Goal: Contribute content: Contribute content

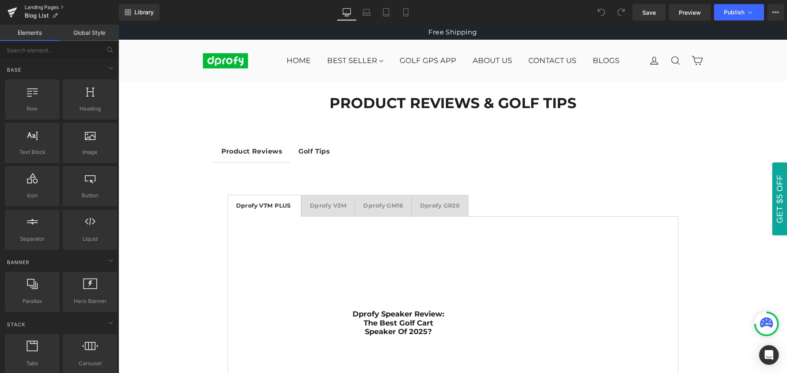
click at [45, 7] on link "Landing Pages" at bounding box center [72, 7] width 94 height 7
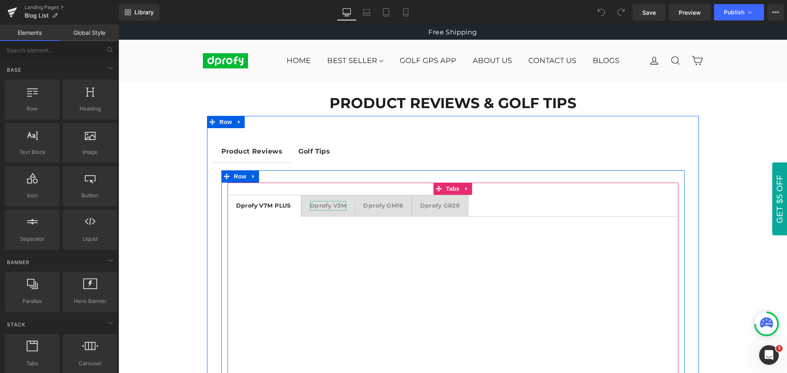
click at [328, 206] on strong "Dprofy V3M" at bounding box center [328, 205] width 36 height 7
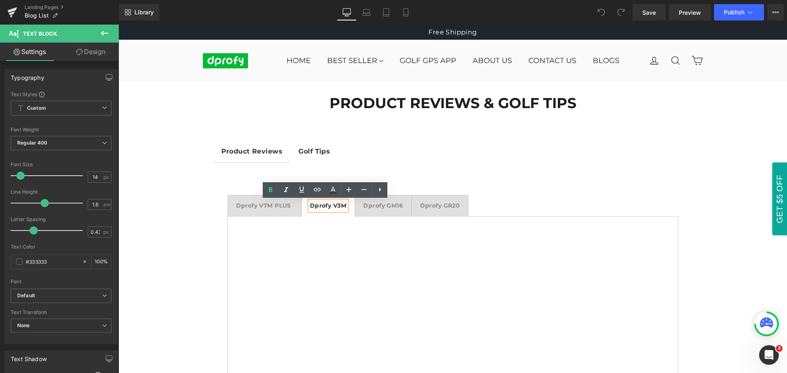
click at [118, 25] on div at bounding box center [118, 25] width 0 height 0
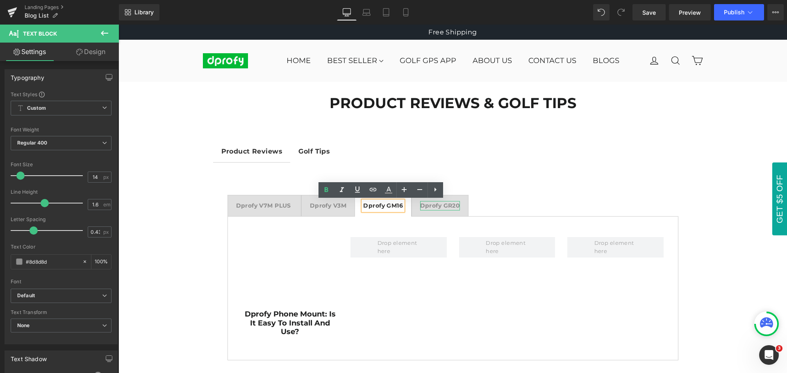
click at [447, 206] on strong "Dprofy GR20" at bounding box center [440, 205] width 40 height 7
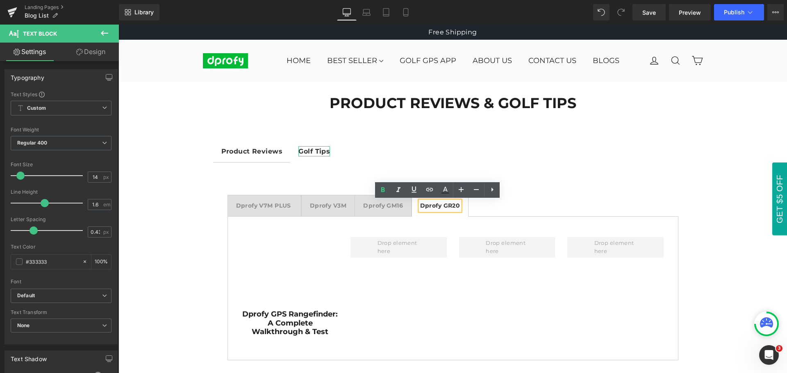
click at [315, 150] on strong "Golf Tips" at bounding box center [314, 151] width 32 height 8
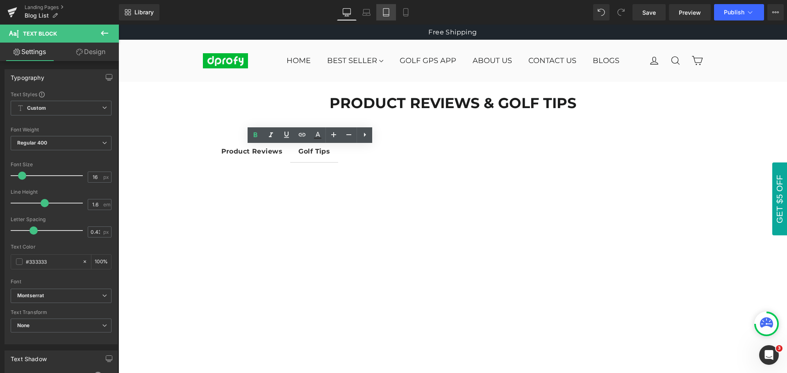
click at [387, 16] on icon at bounding box center [386, 13] width 6 height 8
type input "100"
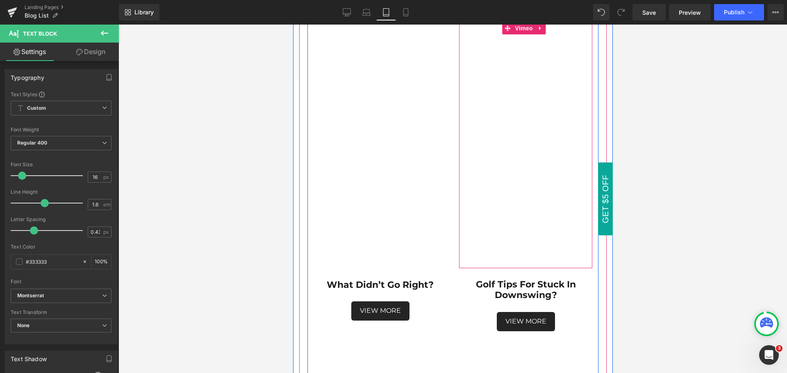
scroll to position [3646, 0]
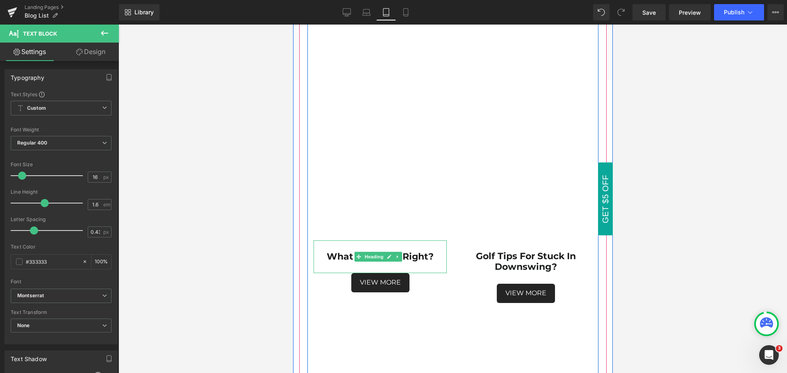
click at [418, 251] on strong "What didn’t go right?" at bounding box center [379, 256] width 107 height 11
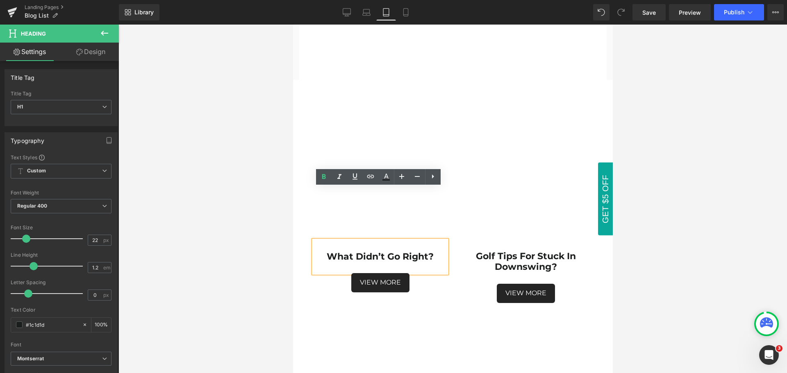
click at [385, 251] on strong "What didn’t go right?" at bounding box center [379, 256] width 107 height 11
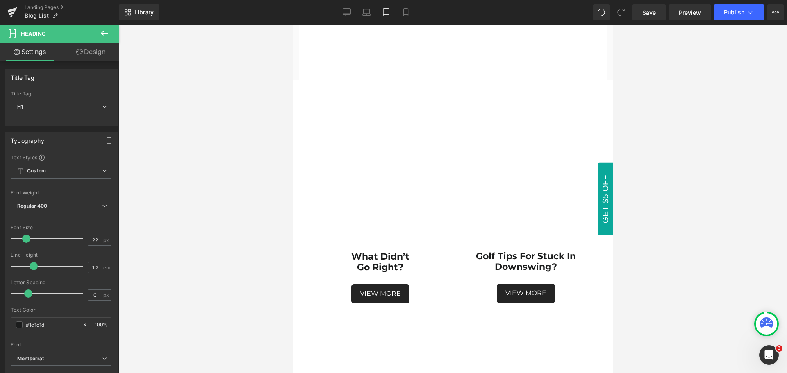
click at [655, 253] on div at bounding box center [452, 199] width 668 height 349
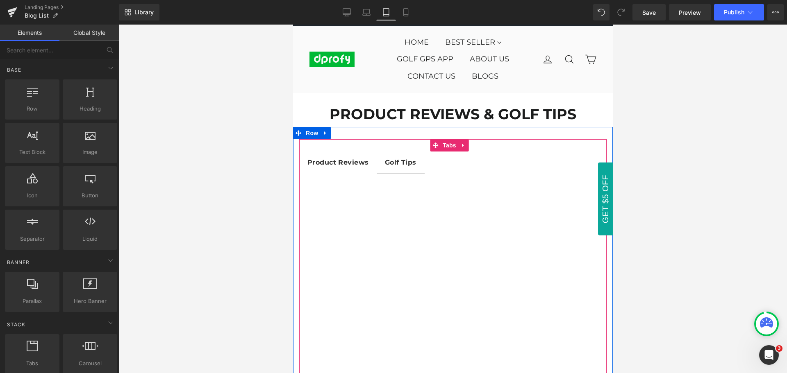
scroll to position [0, 0]
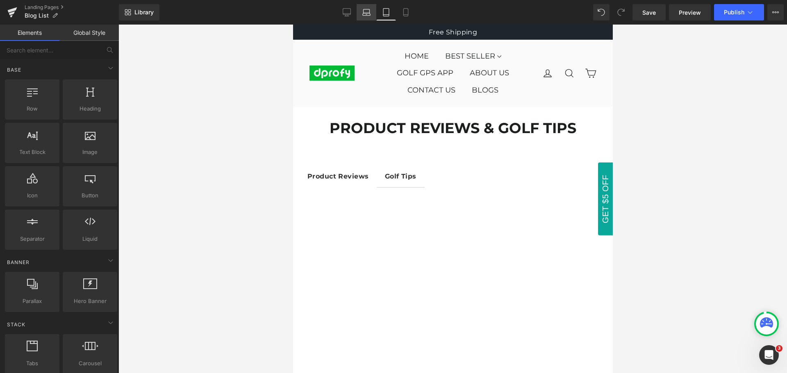
click at [369, 11] on icon at bounding box center [366, 12] width 8 height 8
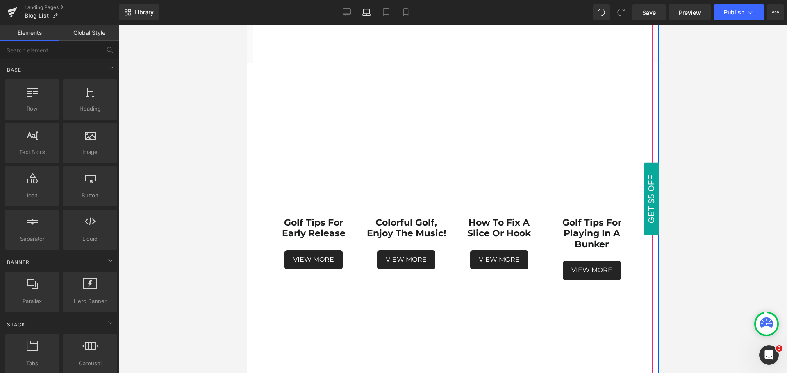
scroll to position [164, 0]
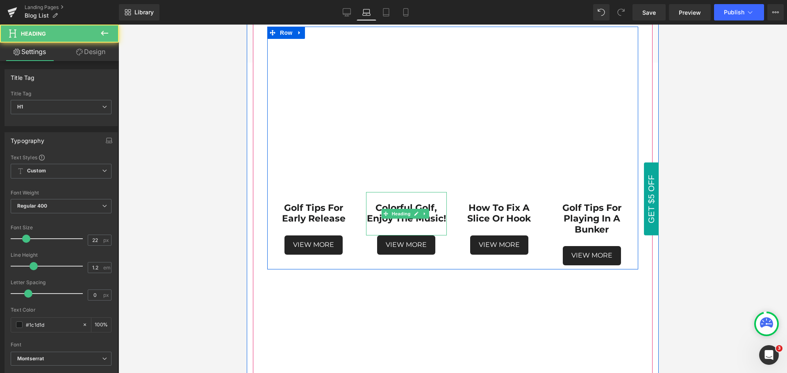
click at [422, 224] on h1 "Colorful Golf, Enjoy The Music!" at bounding box center [406, 214] width 80 height 22
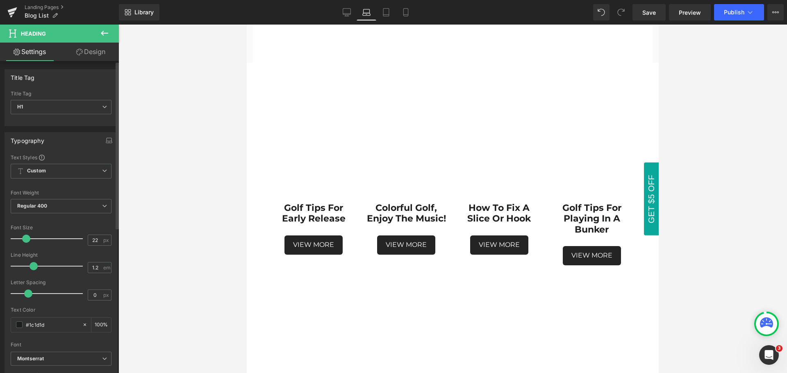
type input "21"
click at [25, 238] on span at bounding box center [25, 239] width 8 height 8
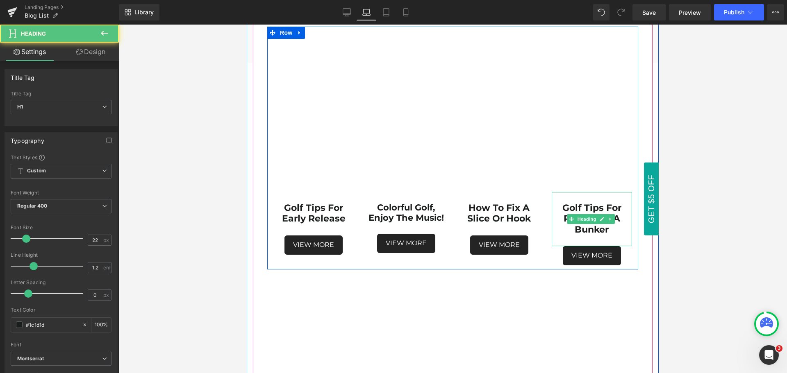
click at [610, 229] on h1 "Golf Tips for playing in a bunker" at bounding box center [591, 219] width 80 height 32
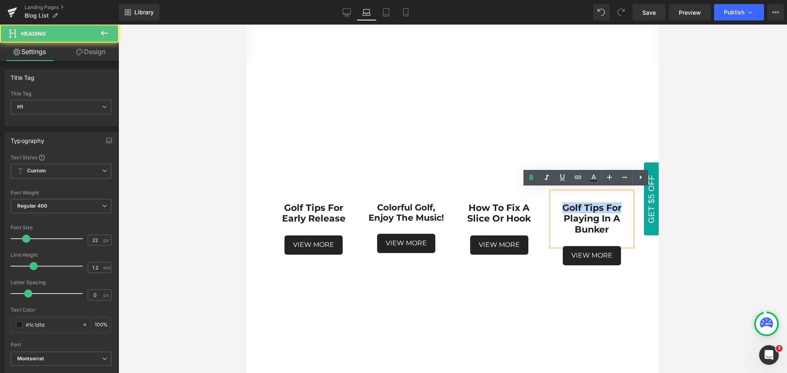
drag, startPoint x: 616, startPoint y: 205, endPoint x: 549, endPoint y: 205, distance: 67.2
click at [551, 205] on h1 "Golf Tips for playing in a bunker" at bounding box center [591, 219] width 80 height 32
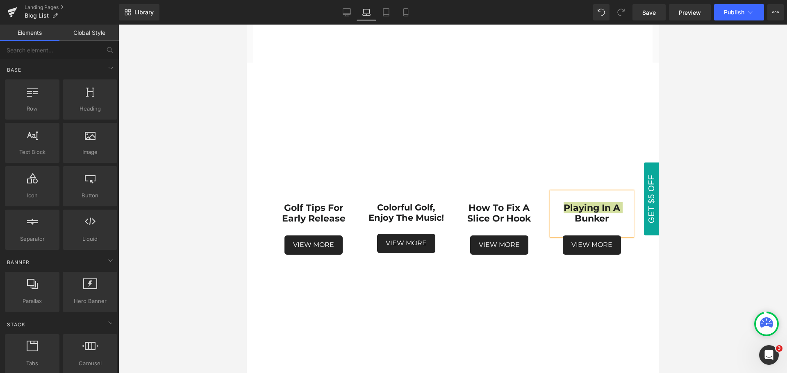
click at [709, 249] on div at bounding box center [452, 199] width 668 height 349
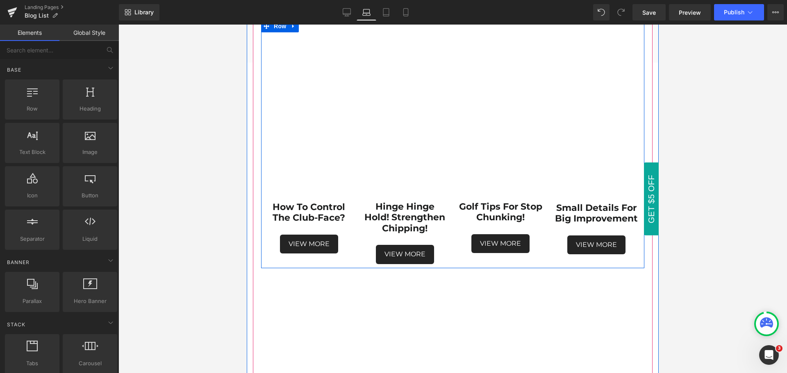
scroll to position [410, 0]
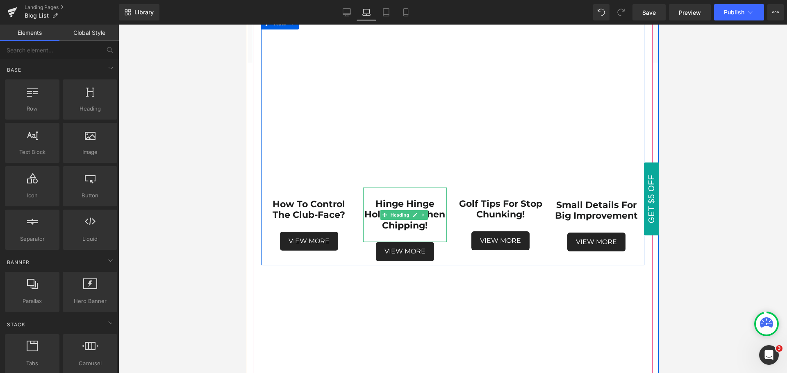
click at [435, 199] on h1 "Hinge Hinge Hold! Strengthen Chipping!" at bounding box center [405, 215] width 84 height 32
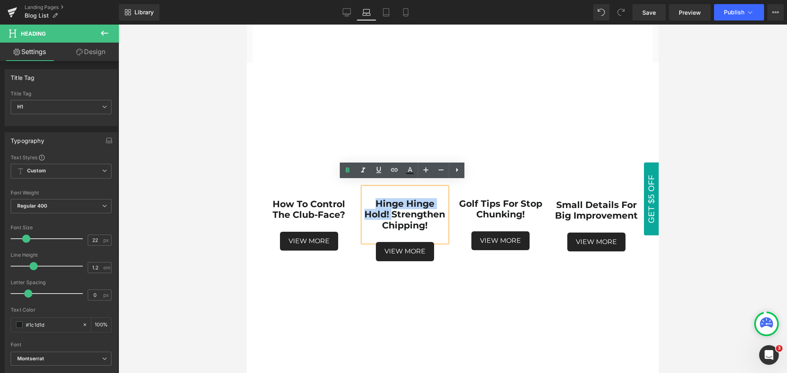
drag, startPoint x: 388, startPoint y: 209, endPoint x: 369, endPoint y: 201, distance: 20.8
click at [369, 201] on h1 "Hinge Hinge Hold! Strengthen Chipping!" at bounding box center [405, 215] width 84 height 32
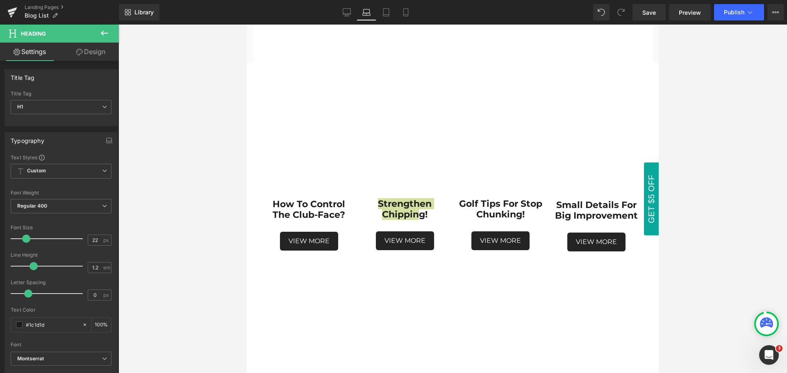
click at [676, 256] on div at bounding box center [452, 199] width 668 height 349
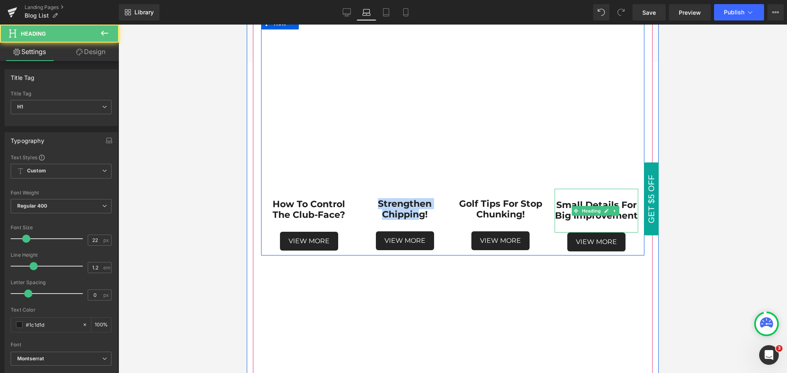
click at [625, 199] on strong "Small Details For Big Improvement" at bounding box center [596, 210] width 83 height 22
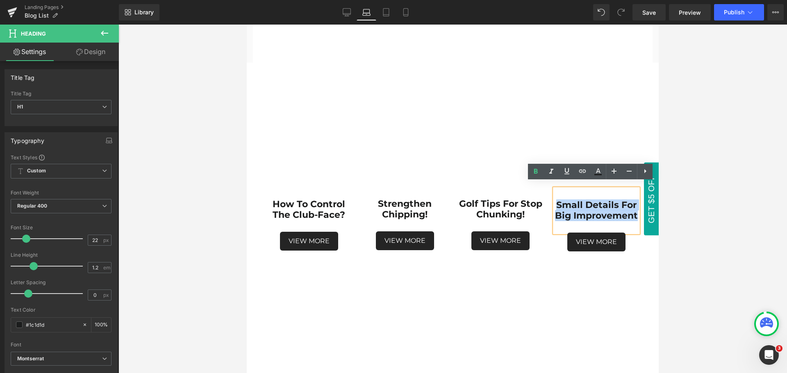
drag, startPoint x: 624, startPoint y: 219, endPoint x: 550, endPoint y: 200, distance: 76.2
click at [554, 200] on h1 "Small Details For Big Improvement" at bounding box center [596, 211] width 84 height 22
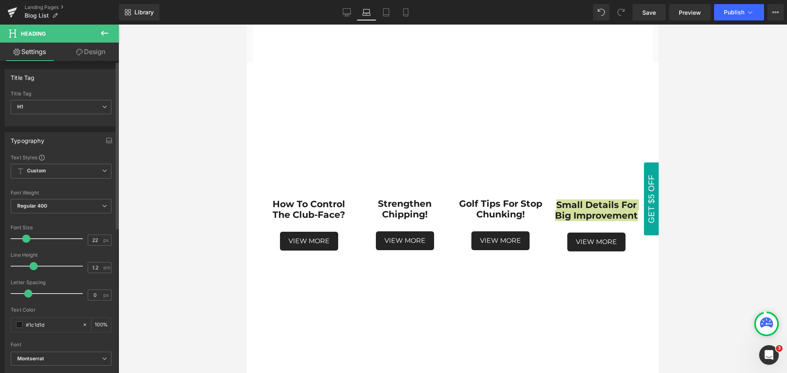
type input "21"
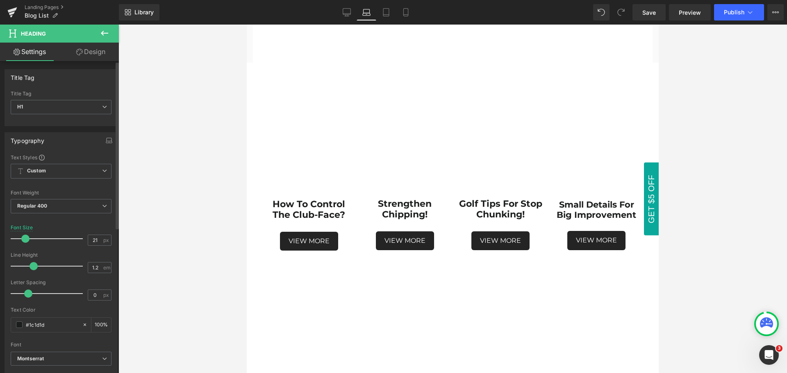
click at [25, 239] on span at bounding box center [25, 239] width 8 height 8
click at [715, 292] on div at bounding box center [452, 199] width 668 height 349
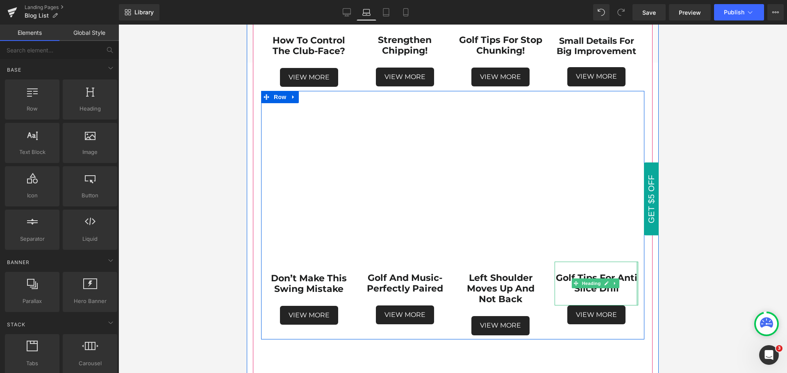
scroll to position [614, 0]
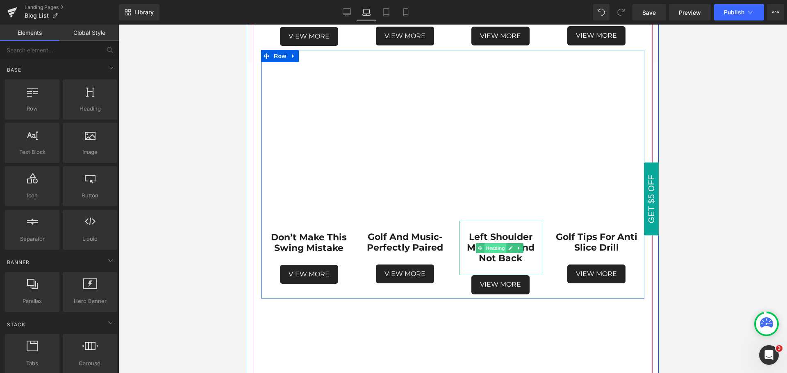
click at [491, 243] on span "Heading" at bounding box center [495, 248] width 22 height 10
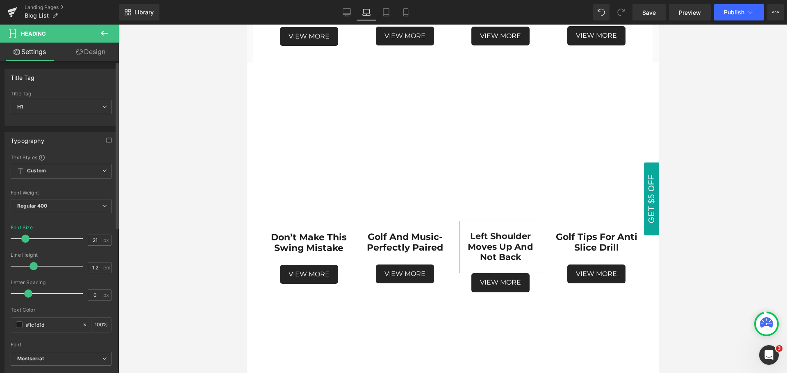
click at [25, 239] on span at bounding box center [25, 239] width 8 height 8
type input "22"
click at [25, 238] on span at bounding box center [26, 239] width 8 height 8
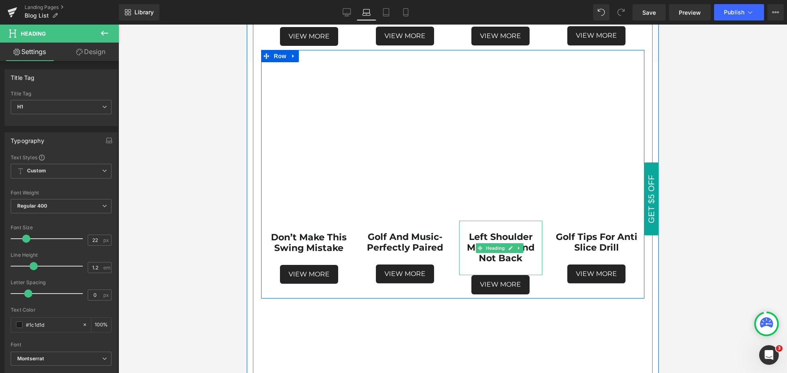
click at [524, 251] on h1 "left shoulder moves up and not back" at bounding box center [501, 248] width 84 height 32
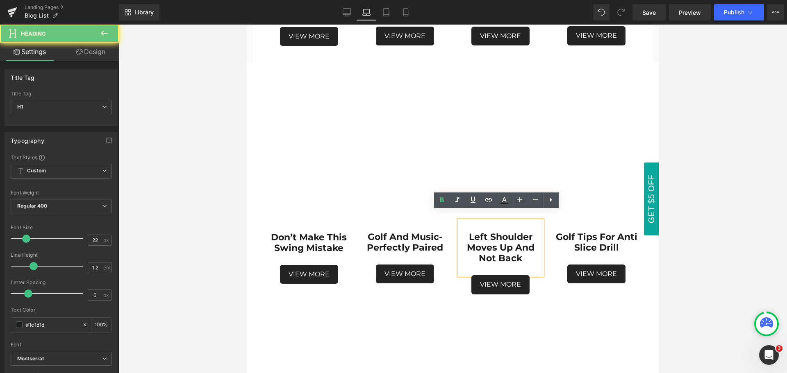
click at [511, 264] on div at bounding box center [501, 269] width 84 height 11
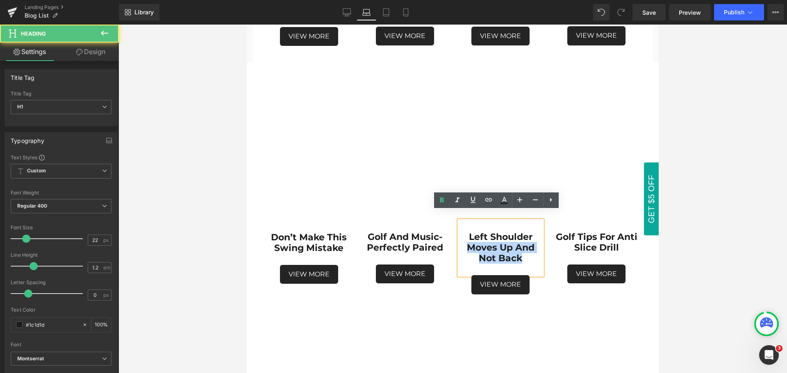
drag, startPoint x: 517, startPoint y: 252, endPoint x: 466, endPoint y: 242, distance: 52.5
click at [467, 242] on strong "left shoulder moves up and not back" at bounding box center [501, 247] width 68 height 33
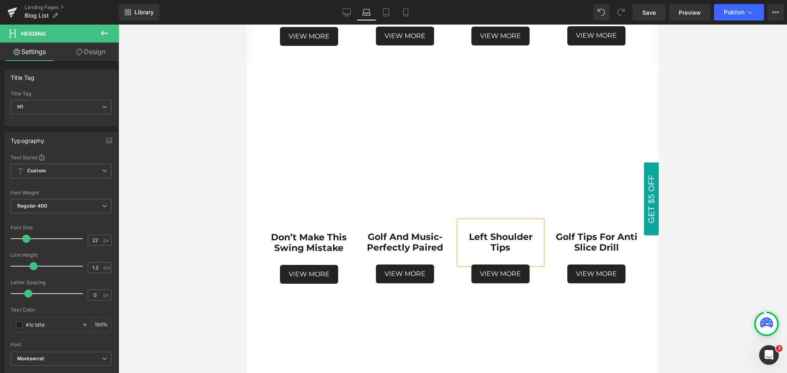
click at [690, 249] on div at bounding box center [452, 199] width 668 height 349
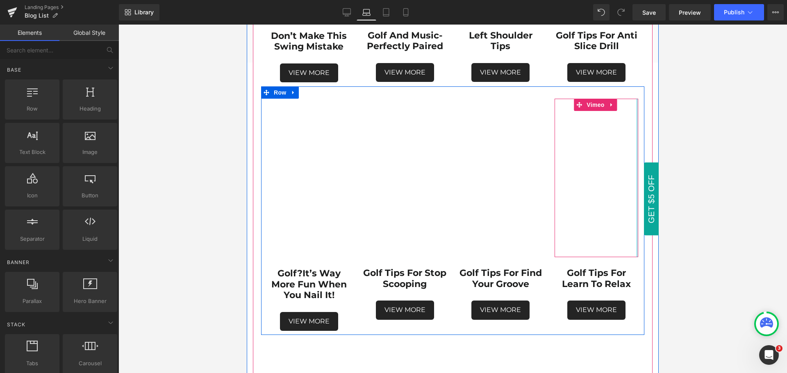
scroll to position [819, 0]
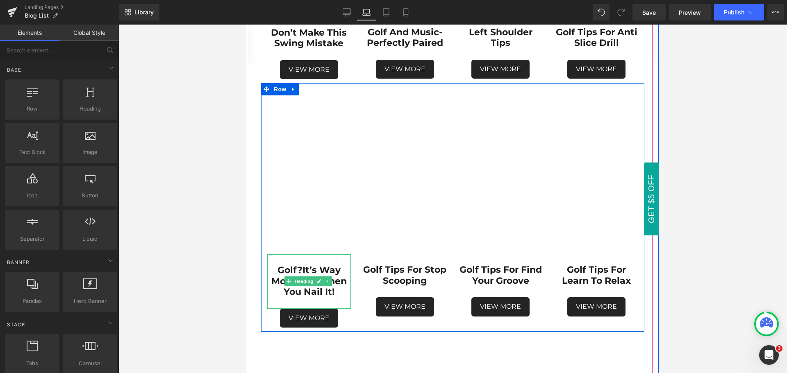
click at [338, 283] on h1 "Golf?It’s way more fun when you nail it!" at bounding box center [309, 281] width 84 height 32
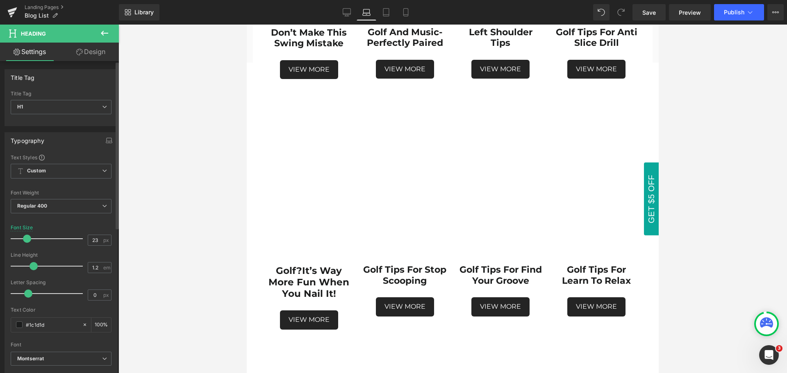
type input "22"
click at [25, 238] on span at bounding box center [26, 239] width 8 height 8
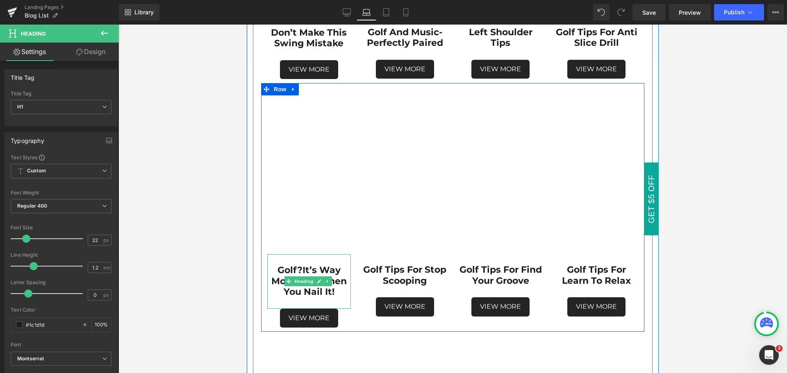
click at [320, 265] on strong "Golf?It’s way more fun when you nail it!" at bounding box center [308, 281] width 75 height 33
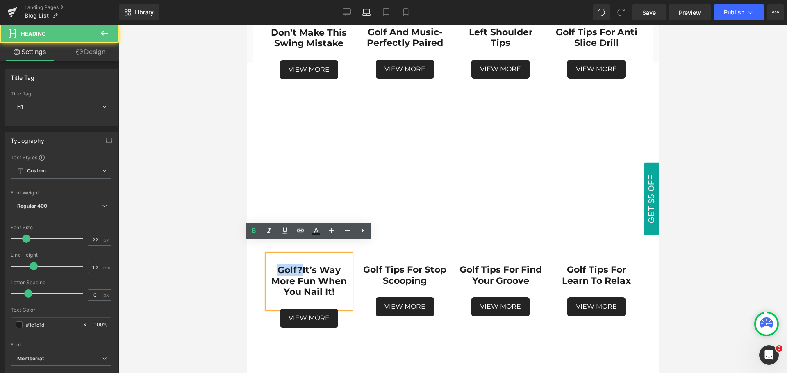
drag, startPoint x: 303, startPoint y: 255, endPoint x: 279, endPoint y: 255, distance: 23.8
click at [279, 265] on strong "Golf?It’s way more fun when you nail it!" at bounding box center [308, 281] width 75 height 33
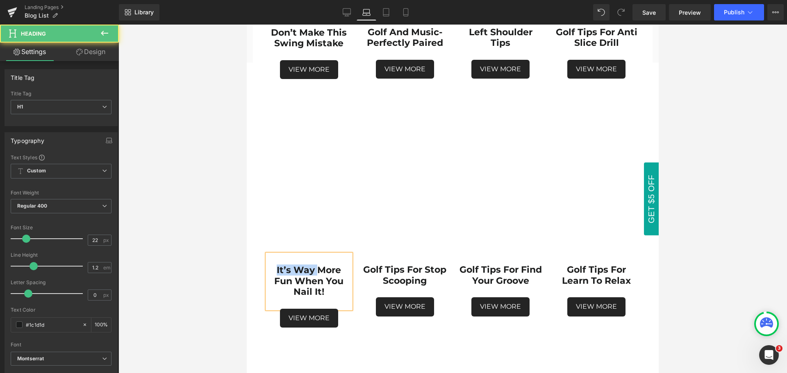
drag, startPoint x: 317, startPoint y: 257, endPoint x: 271, endPoint y: 255, distance: 45.9
click at [271, 265] on h1 "It’s way more fun when you nail it!" at bounding box center [309, 281] width 84 height 32
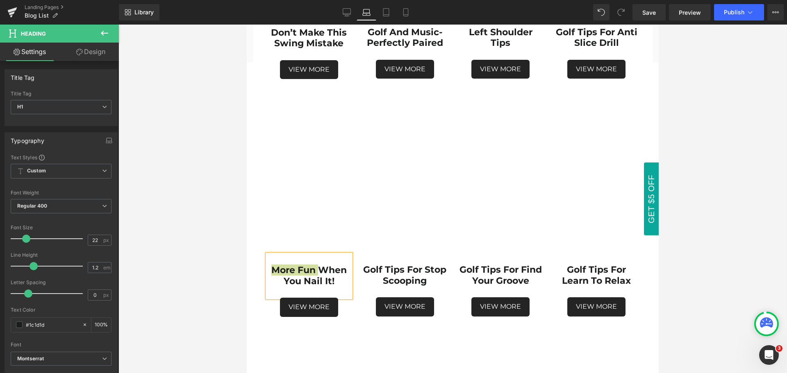
click at [701, 294] on div at bounding box center [452, 199] width 668 height 349
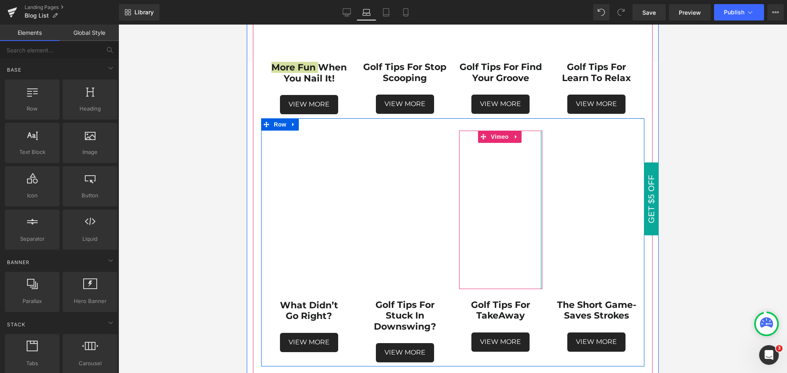
scroll to position [1024, 0]
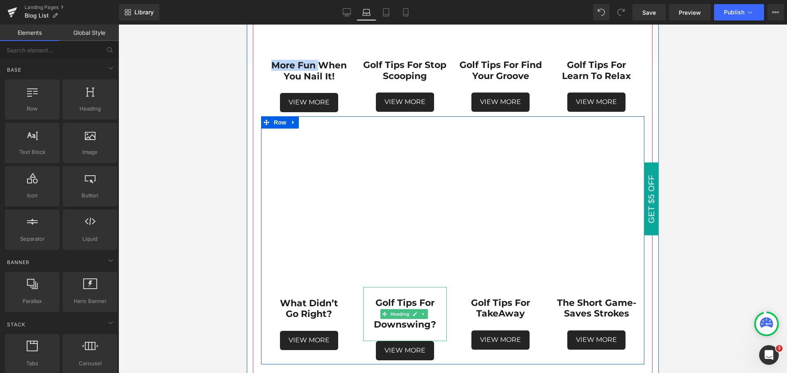
click at [431, 297] on strong "Golf Tips For Stuck in downswing?" at bounding box center [405, 313] width 62 height 33
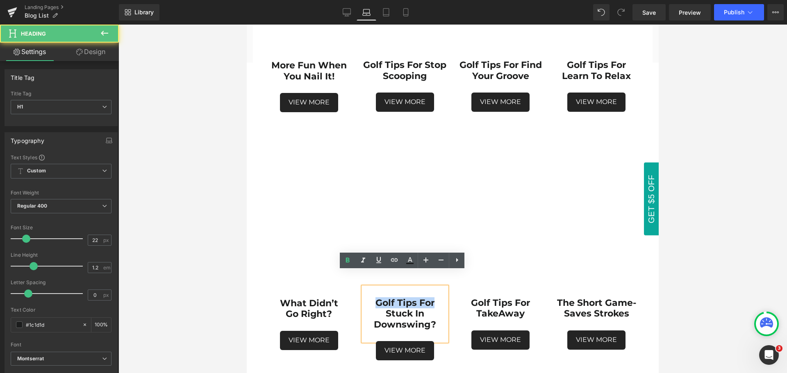
drag, startPoint x: 432, startPoint y: 286, endPoint x: 372, endPoint y: 286, distance: 59.8
click at [372, 298] on h1 "Golf Tips For Stuck in downswing?" at bounding box center [405, 314] width 84 height 32
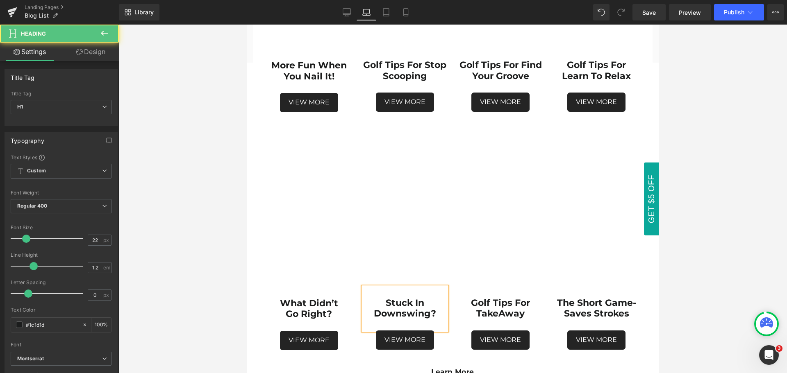
click at [386, 297] on strong "Stuck in downswing?" at bounding box center [405, 308] width 62 height 22
click at [682, 288] on div at bounding box center [452, 199] width 668 height 349
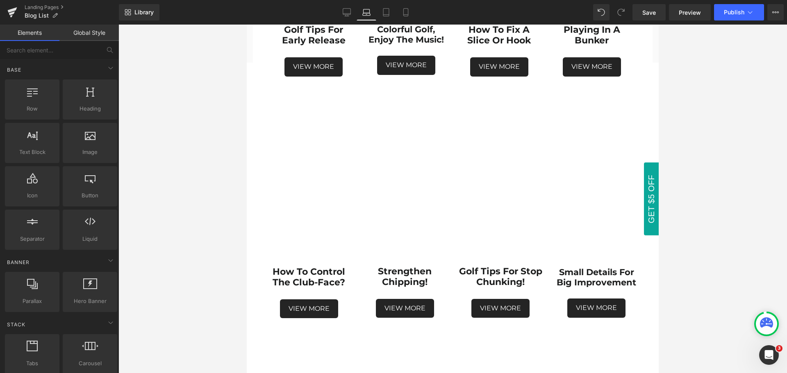
scroll to position [0, 0]
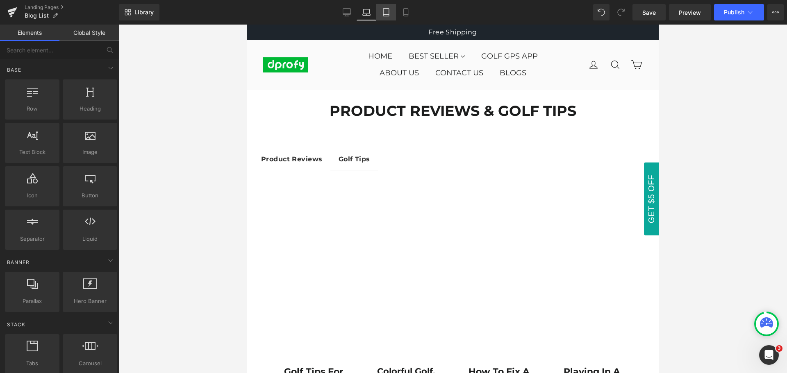
click at [383, 14] on icon at bounding box center [386, 12] width 8 height 8
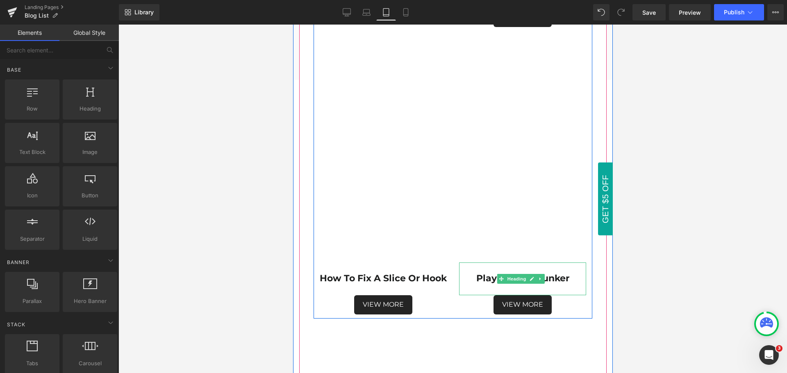
scroll to position [154, 0]
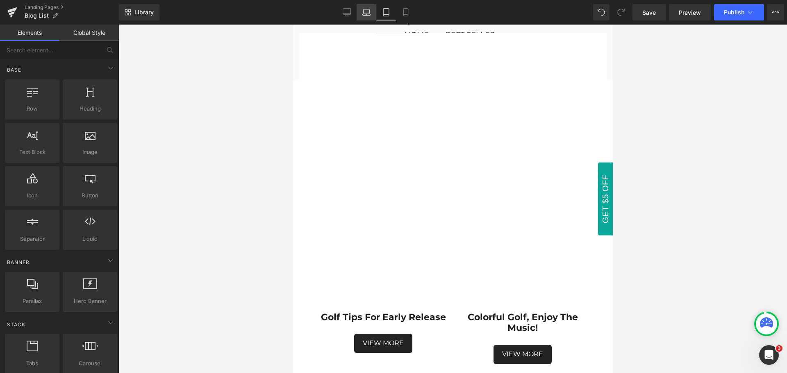
click at [367, 14] on icon at bounding box center [366, 14] width 1 height 0
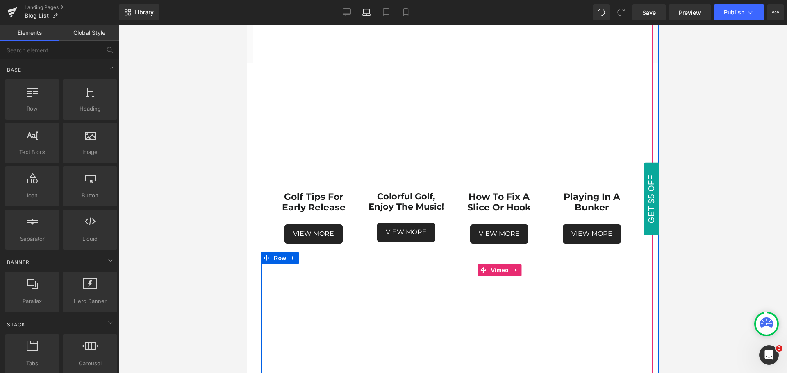
scroll to position [150, 0]
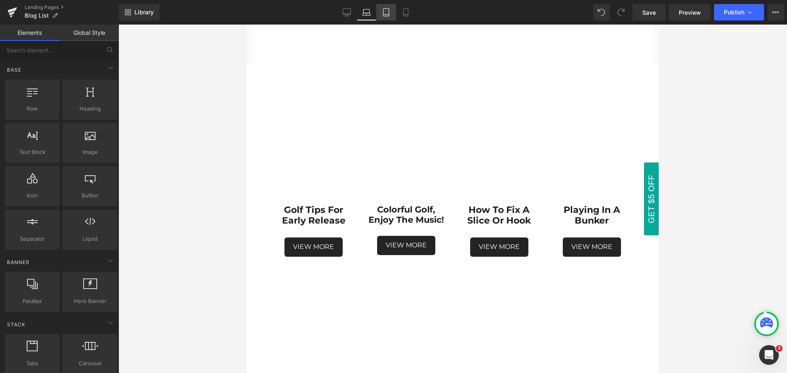
click at [386, 15] on icon at bounding box center [386, 15] width 6 height 0
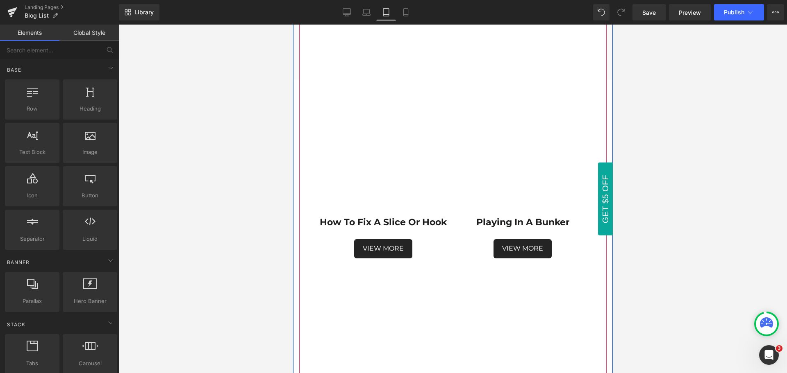
scroll to position [574, 0]
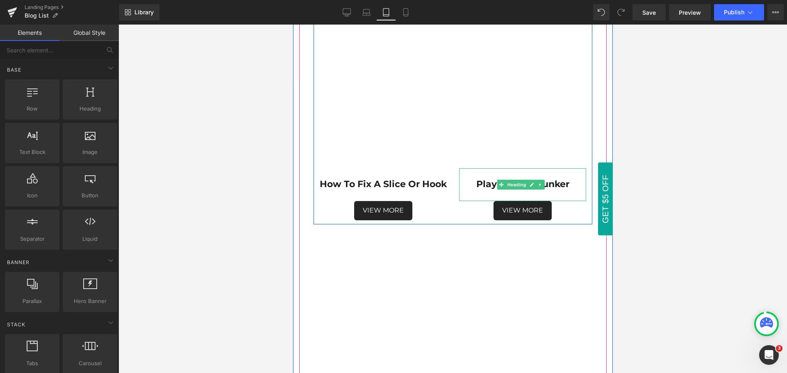
click at [555, 190] on div at bounding box center [521, 195] width 127 height 11
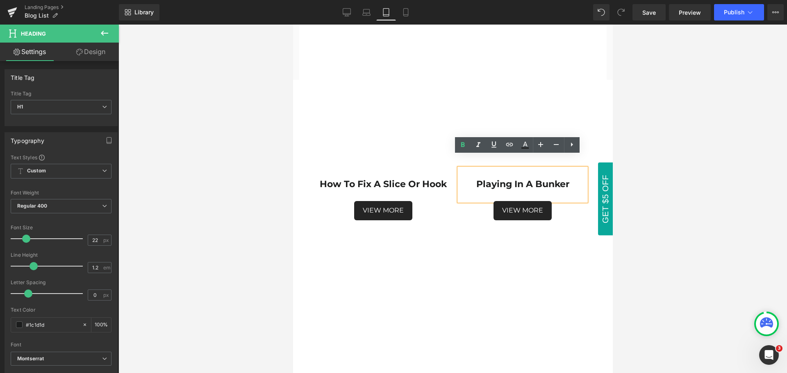
click at [521, 179] on strong "playing in a bunker" at bounding box center [522, 184] width 93 height 11
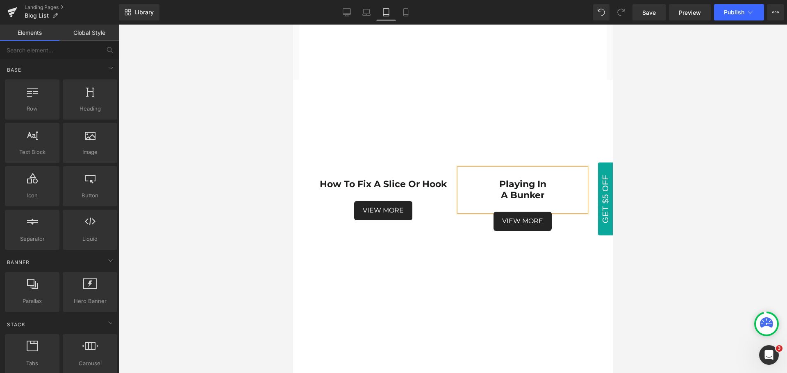
click at [709, 249] on div at bounding box center [452, 199] width 668 height 349
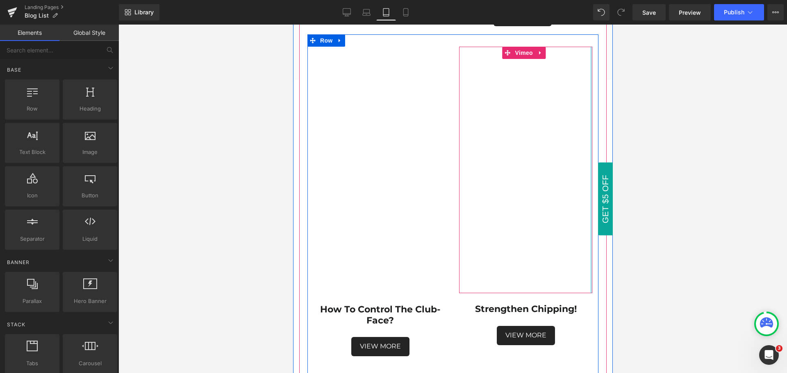
scroll to position [819, 0]
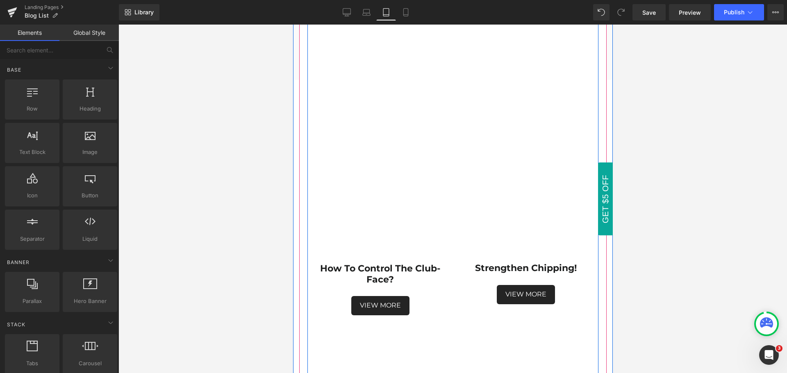
click at [526, 252] on div "Strengthen Chipping! Heading" at bounding box center [524, 268] width 133 height 33
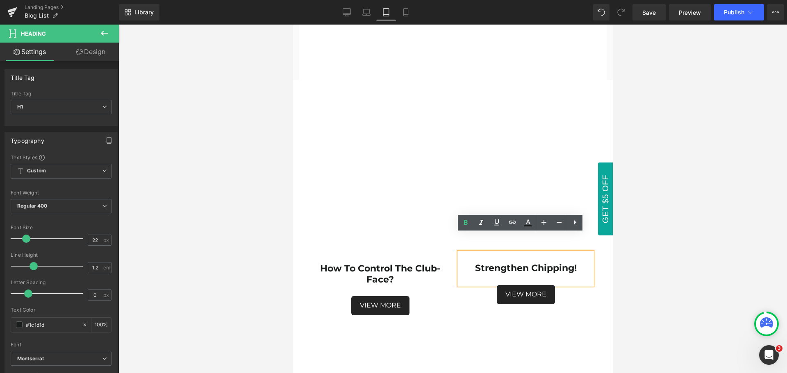
click at [526, 263] on strong "Strengthen Chipping!" at bounding box center [525, 268] width 102 height 11
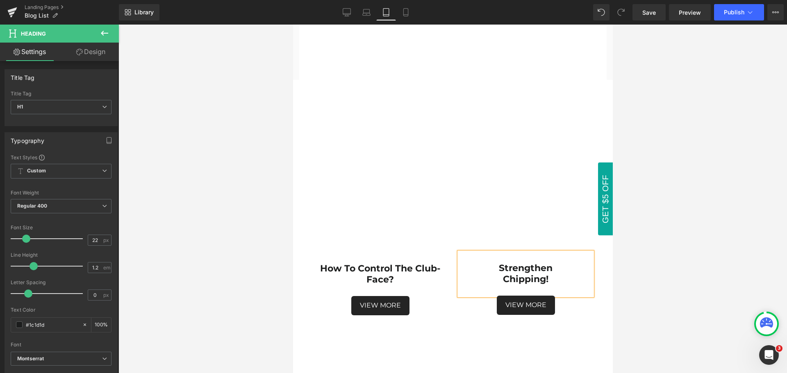
click at [700, 270] on div at bounding box center [452, 199] width 668 height 349
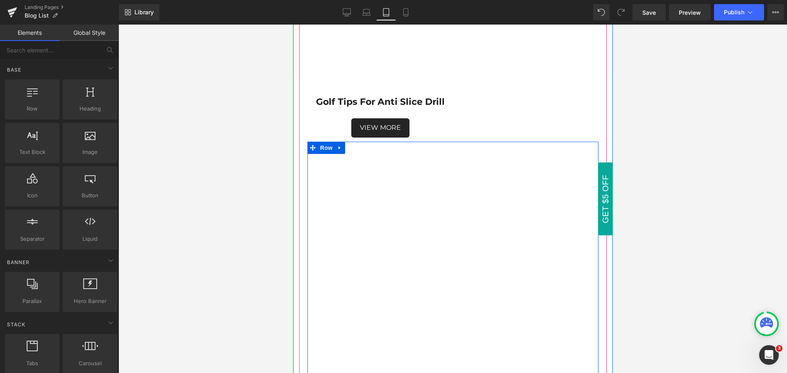
scroll to position [2622, 0]
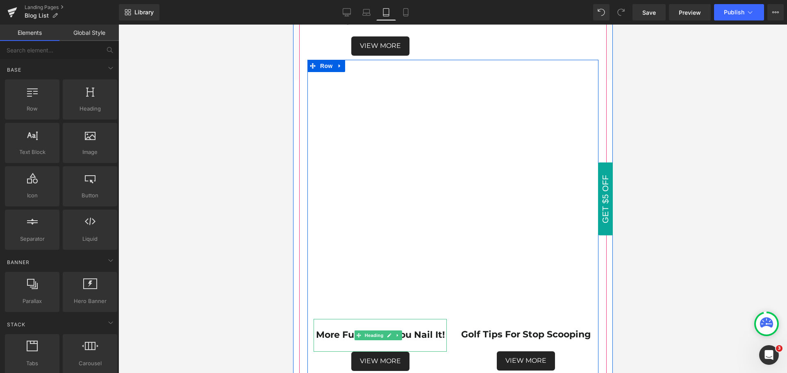
click at [422, 329] on strong "more fun when you nail it!" at bounding box center [379, 334] width 129 height 11
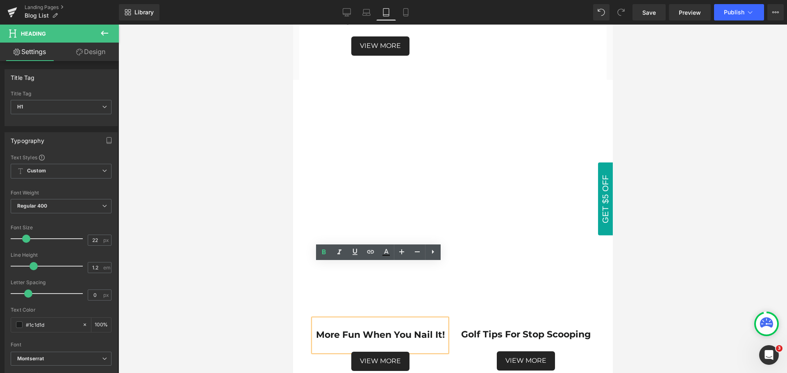
click at [362, 329] on strong "more fun when you nail it!" at bounding box center [379, 334] width 129 height 11
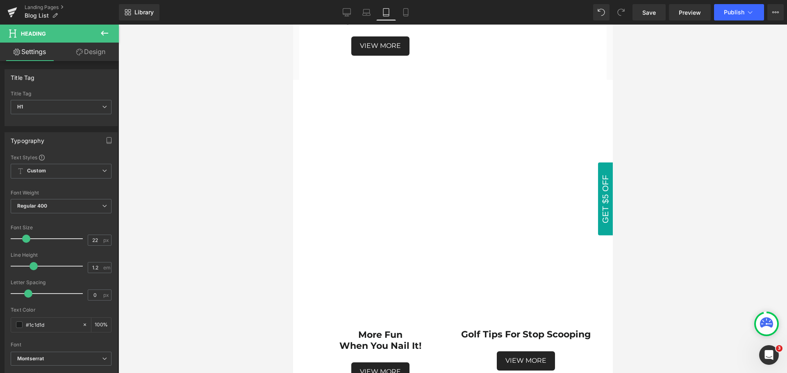
click at [643, 292] on div at bounding box center [452, 199] width 668 height 349
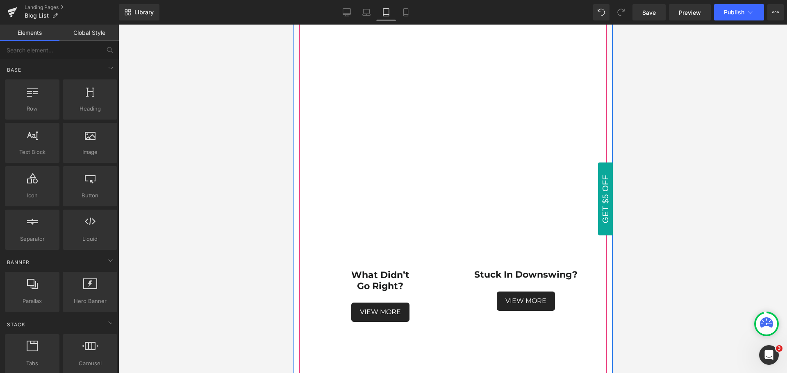
scroll to position [3605, 0]
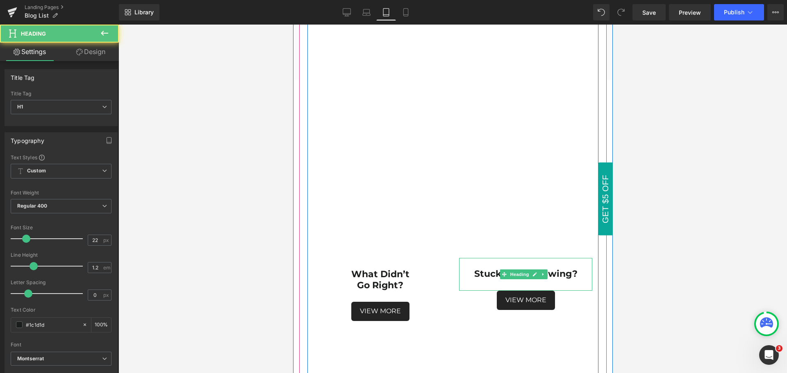
click at [564, 268] on strong "Stuck in downswing?" at bounding box center [525, 273] width 103 height 11
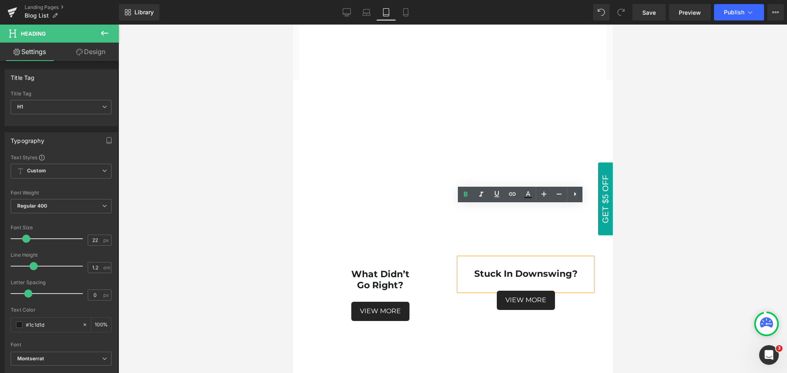
click at [510, 268] on strong "Stuck in downswing?" at bounding box center [525, 273] width 103 height 11
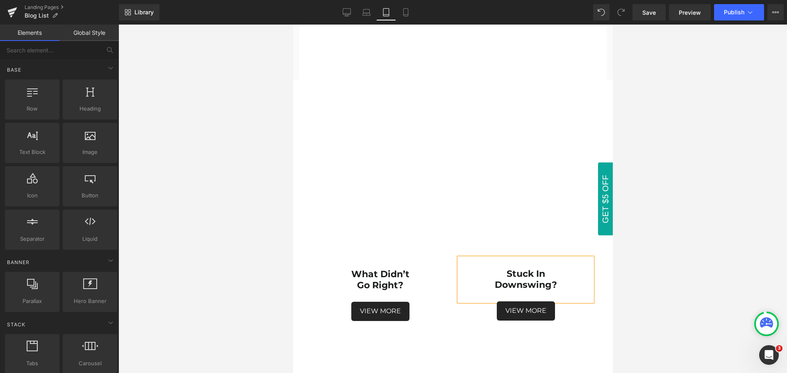
click at [709, 243] on div at bounding box center [452, 199] width 668 height 349
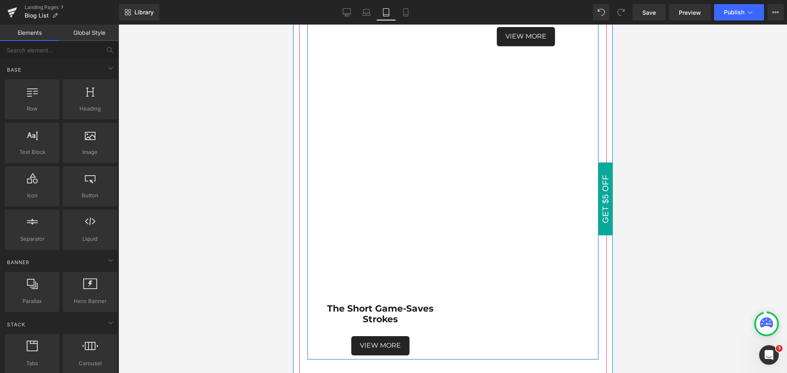
scroll to position [4178, 0]
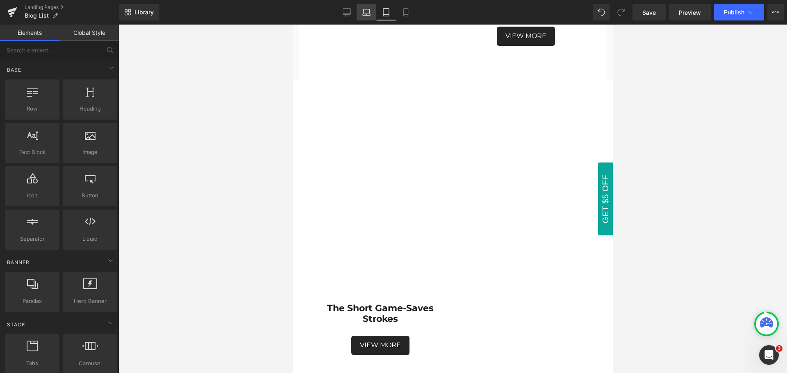
click at [366, 16] on icon at bounding box center [367, 14] width 8 height 2
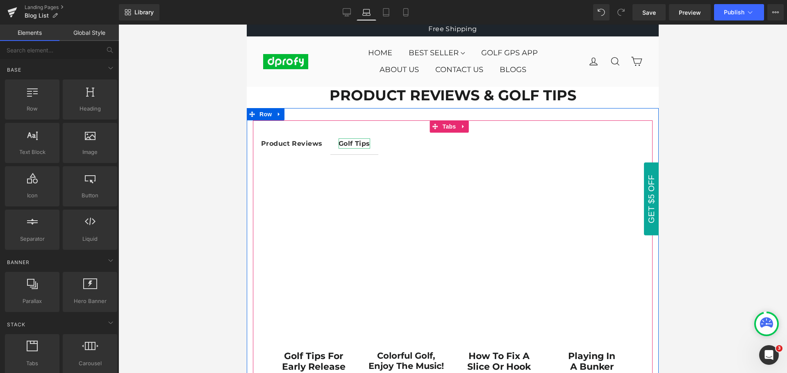
scroll to position [0, 0]
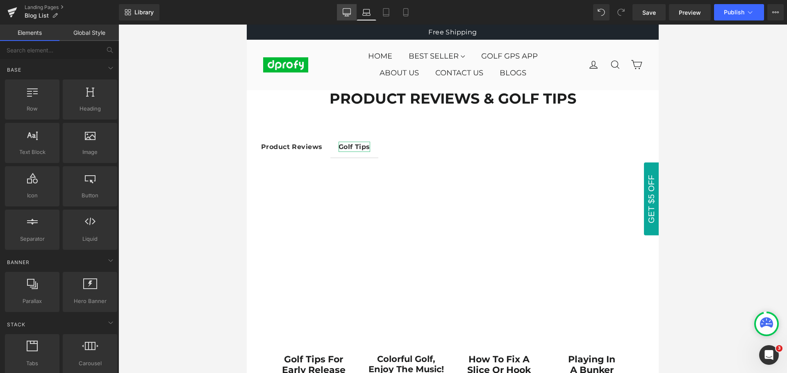
click at [344, 13] on icon at bounding box center [346, 12] width 8 height 8
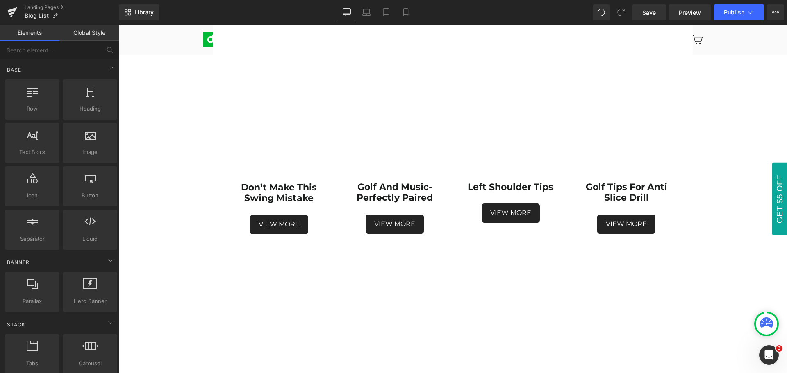
scroll to position [778, 0]
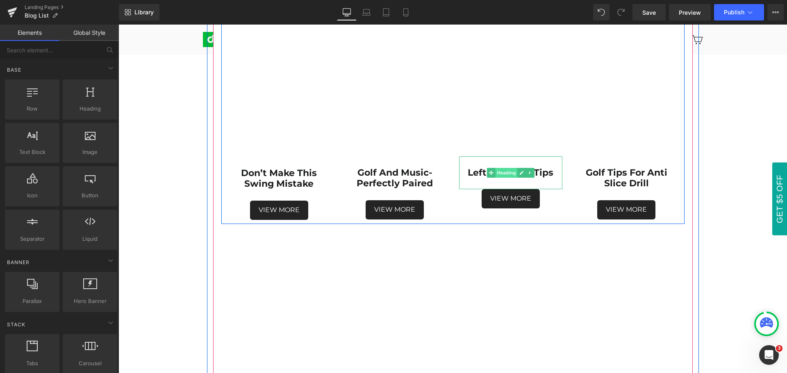
click at [503, 175] on span "Heading" at bounding box center [506, 173] width 22 height 10
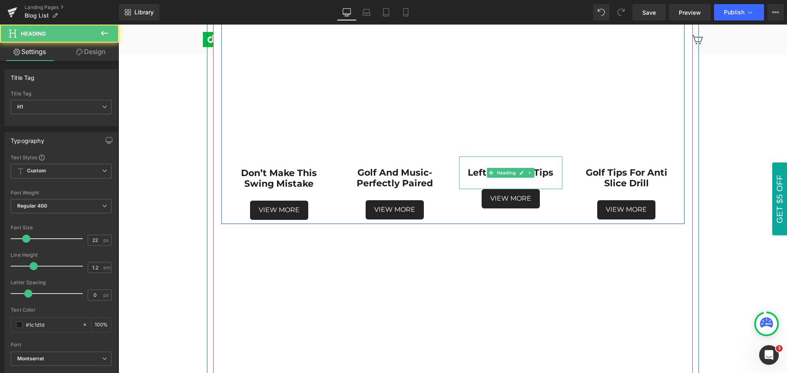
click at [540, 175] on strong "left shoulder Tips" at bounding box center [510, 172] width 86 height 11
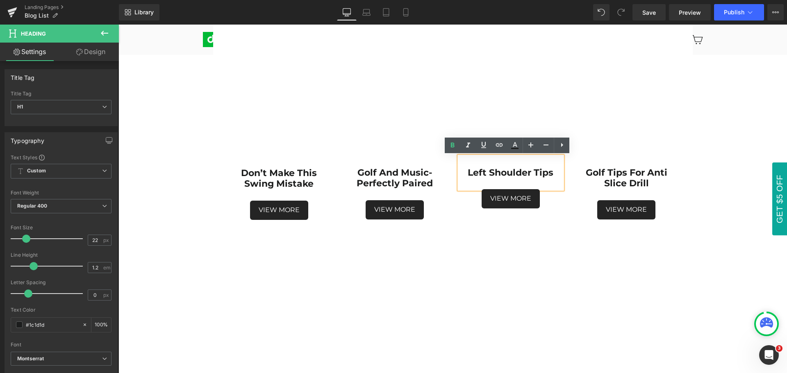
click at [531, 173] on strong "left shoulder Tips" at bounding box center [510, 172] width 86 height 11
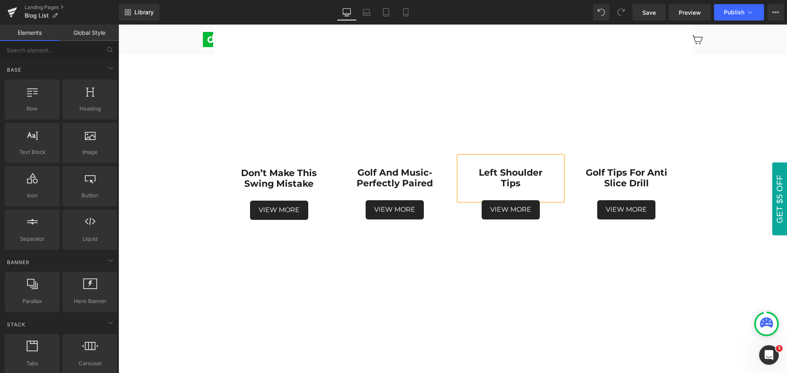
click at [724, 242] on div "PRODUCT REVIEWS & GOLF TIPS Heading Row Product Reviews Text Block Golf Tips Te…" at bounding box center [452, 118] width 668 height 1628
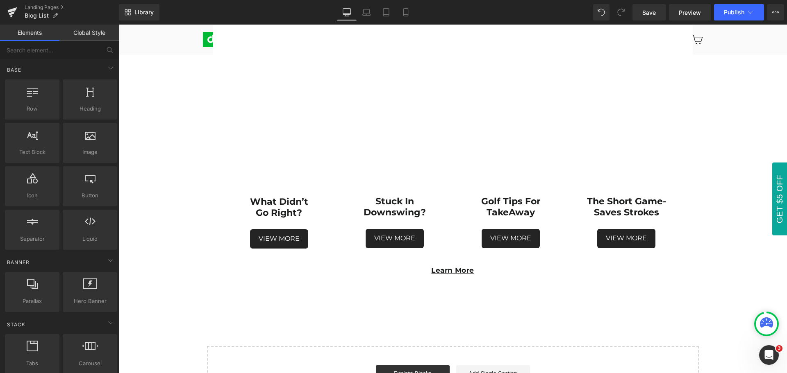
scroll to position [1311, 0]
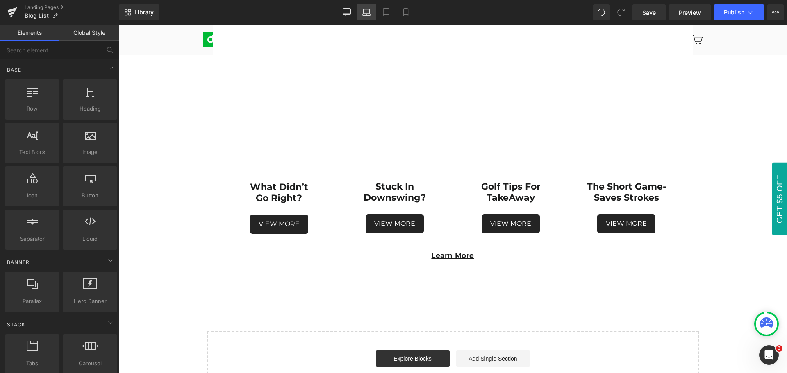
click at [370, 12] on icon at bounding box center [366, 11] width 6 height 4
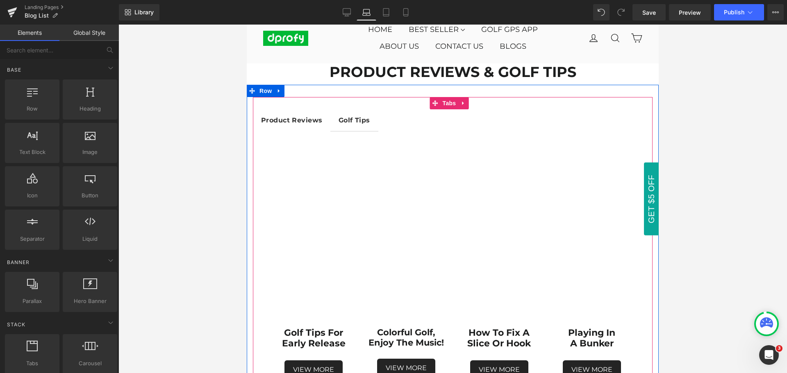
scroll to position [0, 0]
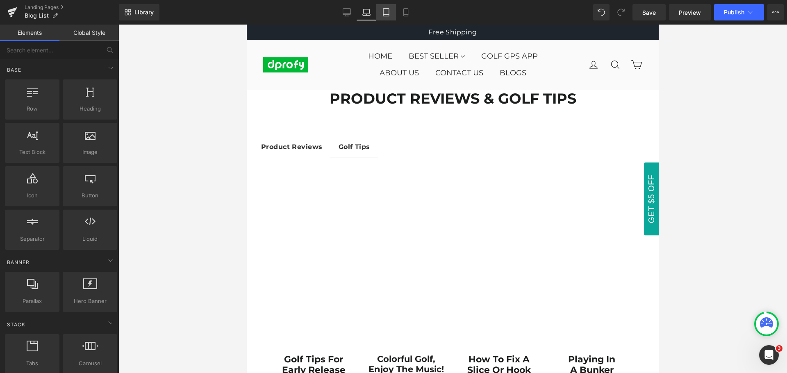
click at [387, 16] on icon at bounding box center [386, 12] width 8 height 8
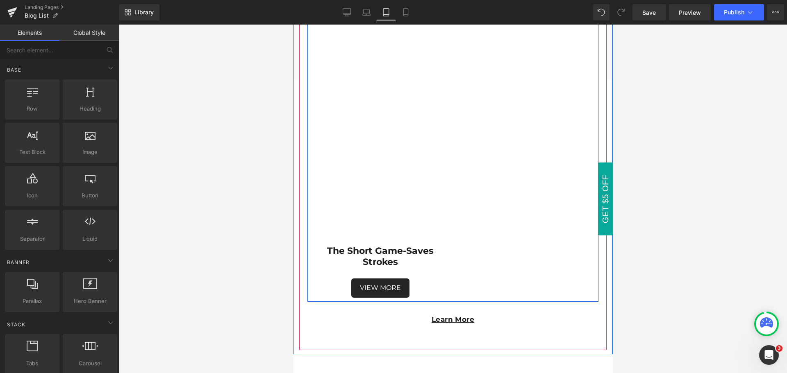
scroll to position [4260, 0]
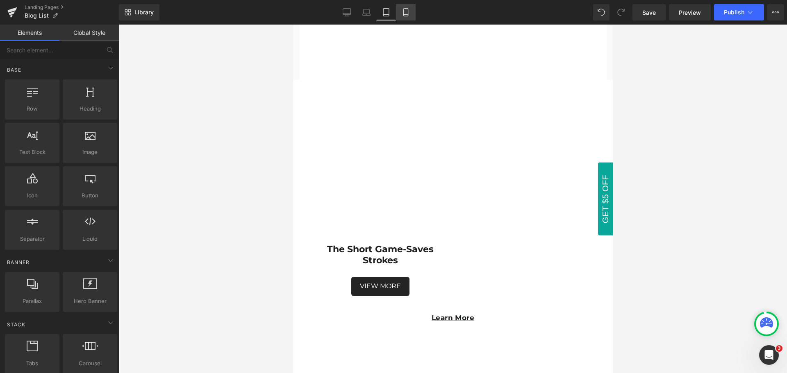
click at [404, 9] on icon at bounding box center [405, 13] width 5 height 8
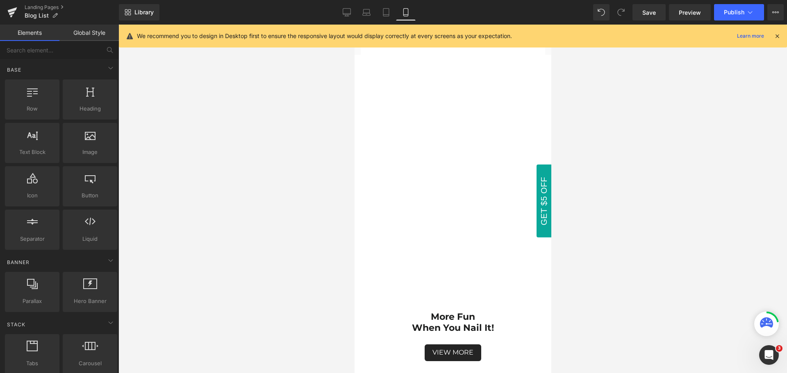
scroll to position [6781, 0]
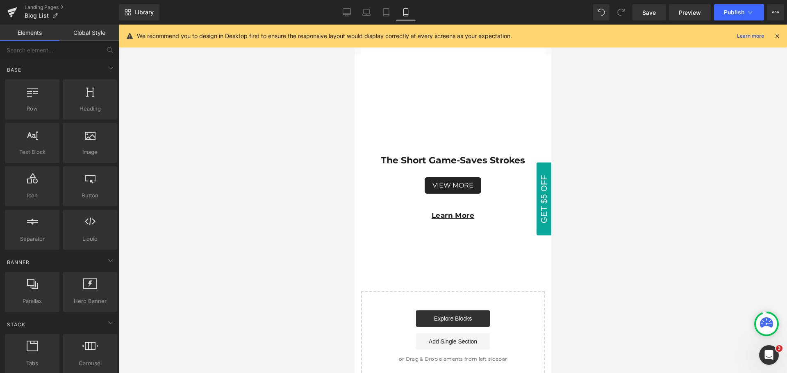
click at [777, 38] on icon at bounding box center [776, 35] width 7 height 7
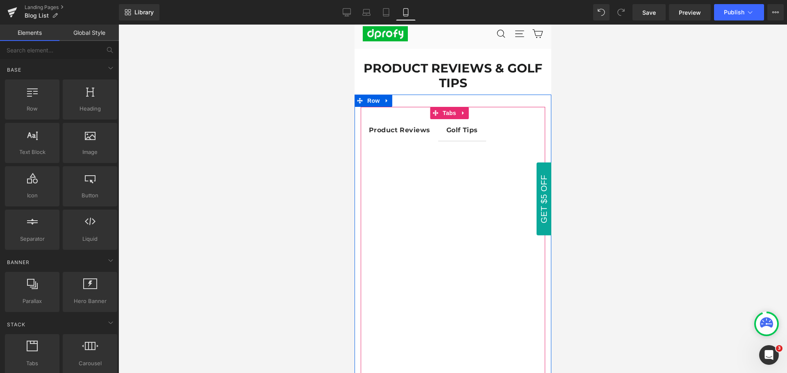
scroll to position [0, 0]
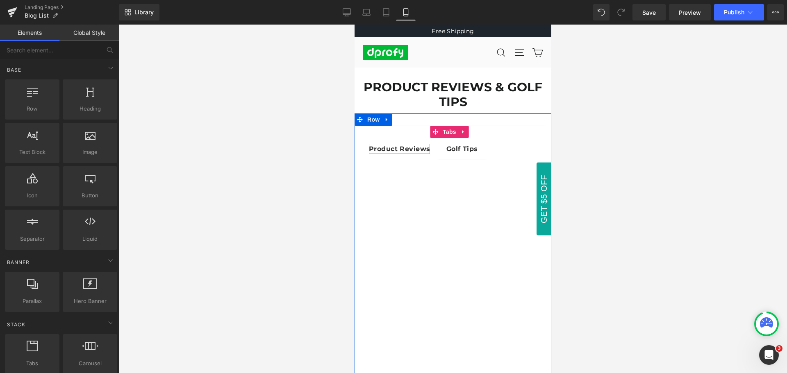
click at [407, 150] on strong "Product Reviews" at bounding box center [398, 149] width 61 height 8
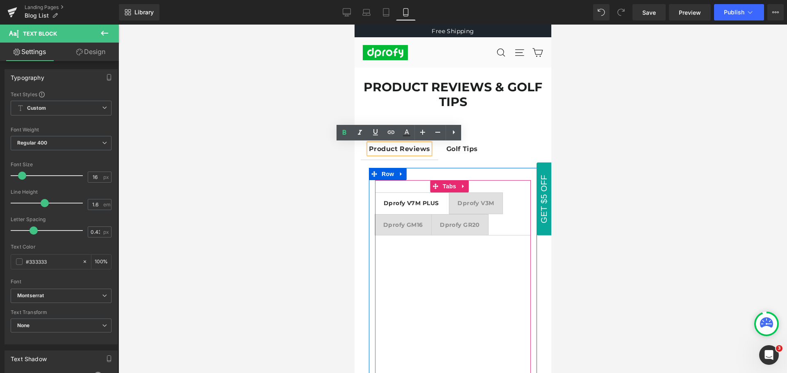
click at [354, 25] on div at bounding box center [354, 25] width 0 height 0
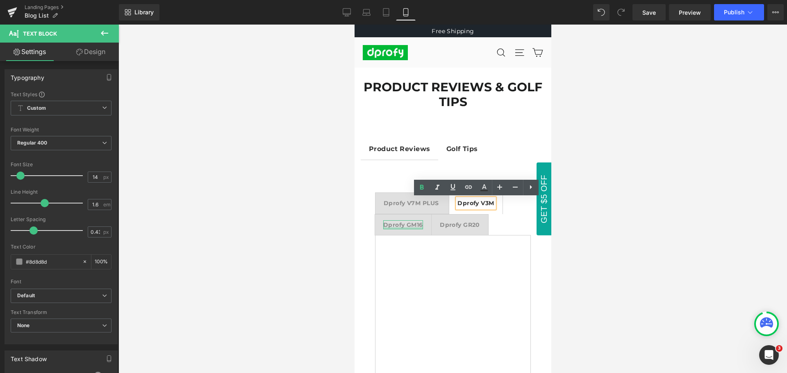
click at [398, 227] on div at bounding box center [403, 228] width 40 height 2
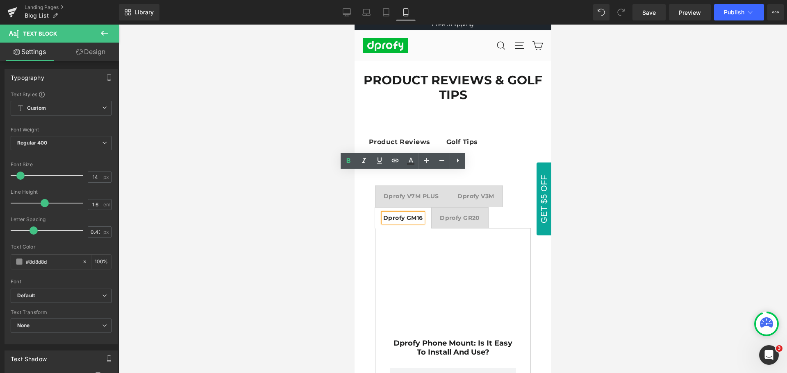
scroll to position [4, 0]
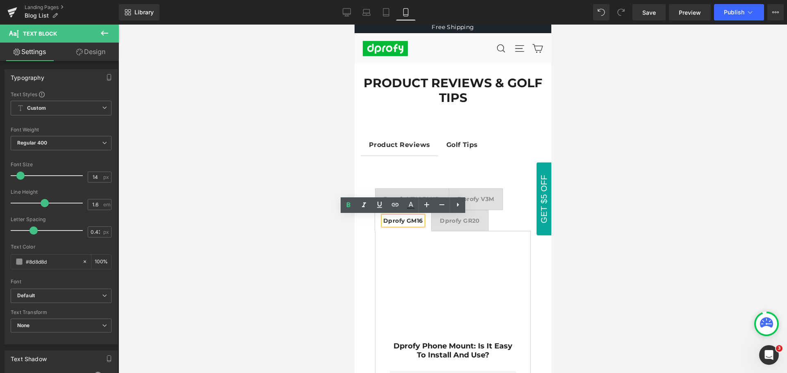
click at [469, 222] on strong "Dprofy GR20" at bounding box center [459, 220] width 40 height 7
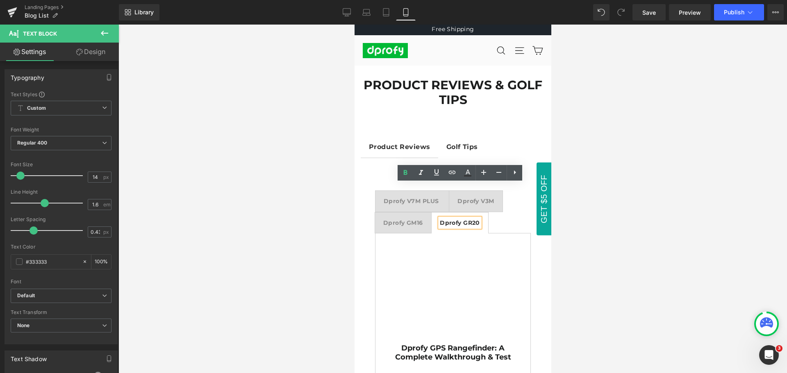
scroll to position [0, 0]
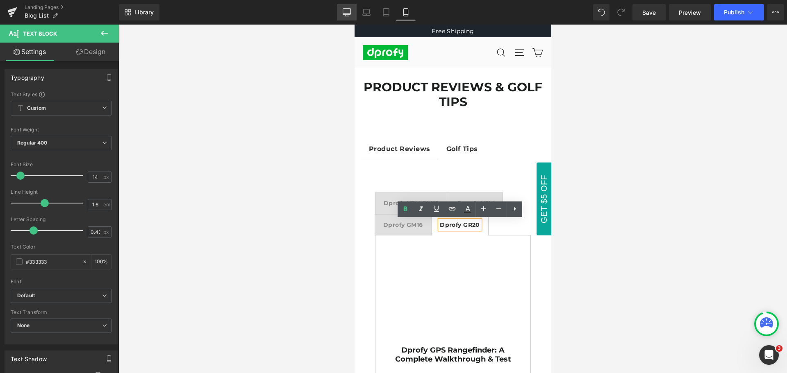
click at [346, 13] on icon at bounding box center [346, 12] width 8 height 8
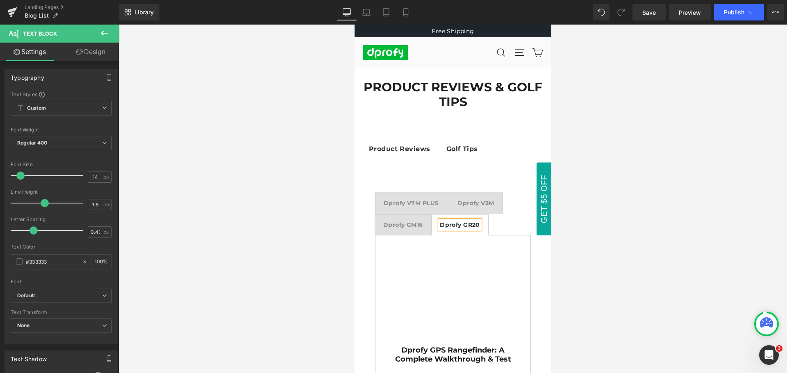
type input "100"
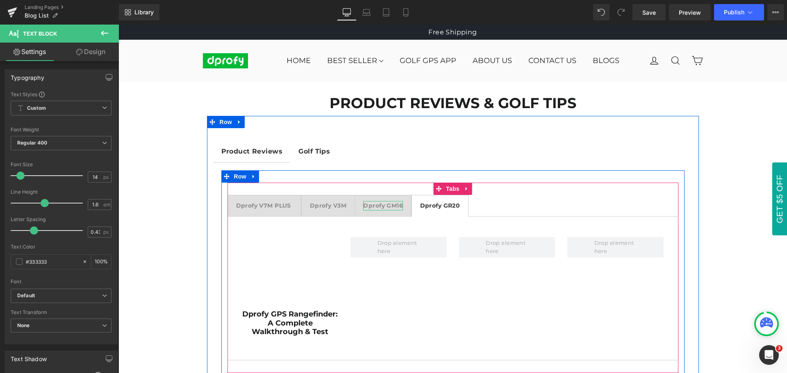
click at [381, 207] on strong "Dprofy GM16" at bounding box center [383, 205] width 40 height 7
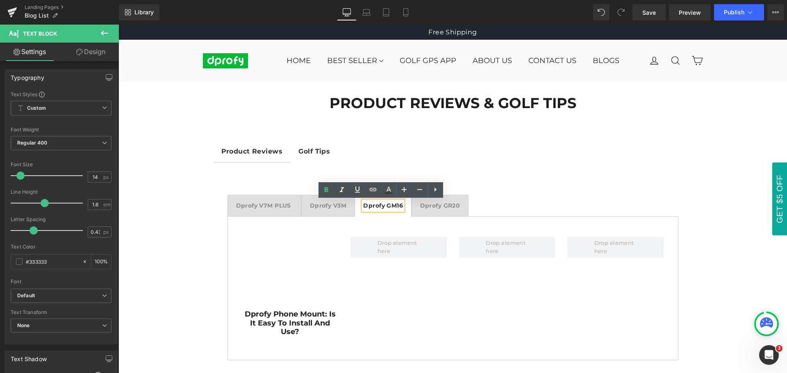
click at [331, 207] on strong "Dprofy V3M" at bounding box center [328, 205] width 36 height 7
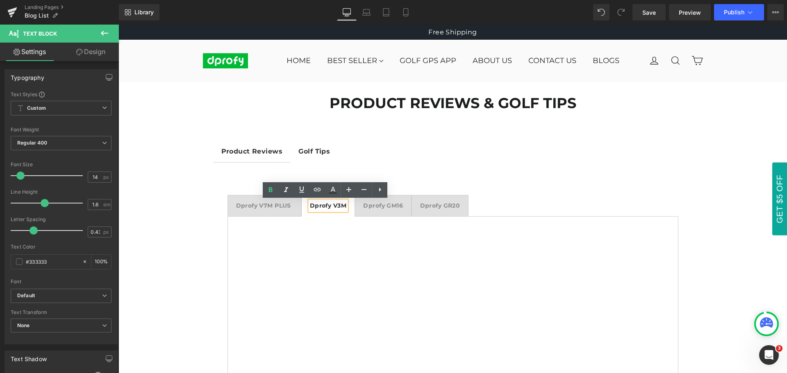
click at [118, 25] on div at bounding box center [118, 25] width 0 height 0
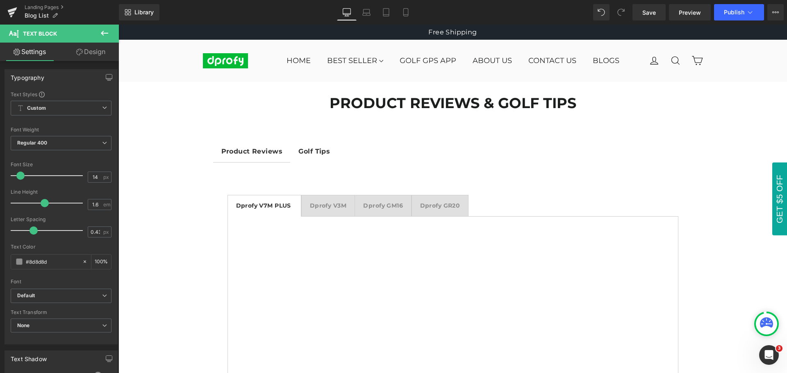
click at [104, 33] on icon at bounding box center [104, 33] width 7 height 5
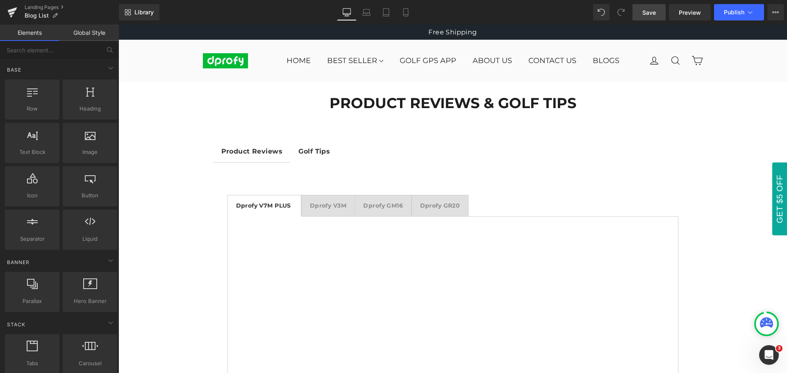
click at [648, 15] on span "Save" at bounding box center [649, 12] width 14 height 9
click at [649, 14] on span "Save" at bounding box center [649, 12] width 14 height 9
click at [385, 9] on icon at bounding box center [386, 12] width 8 height 8
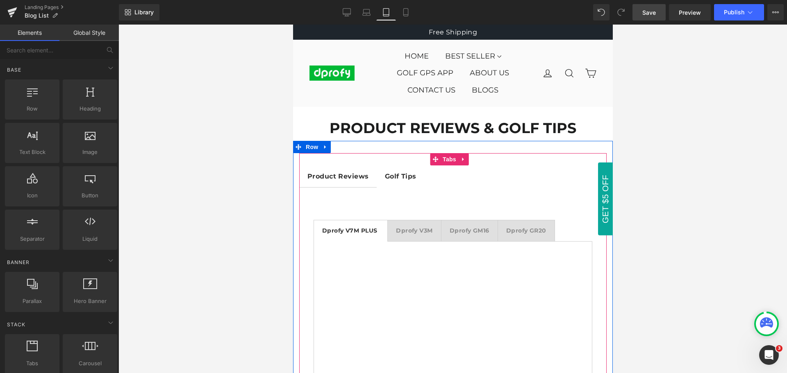
click at [400, 177] on strong "Golf Tips" at bounding box center [400, 176] width 32 height 8
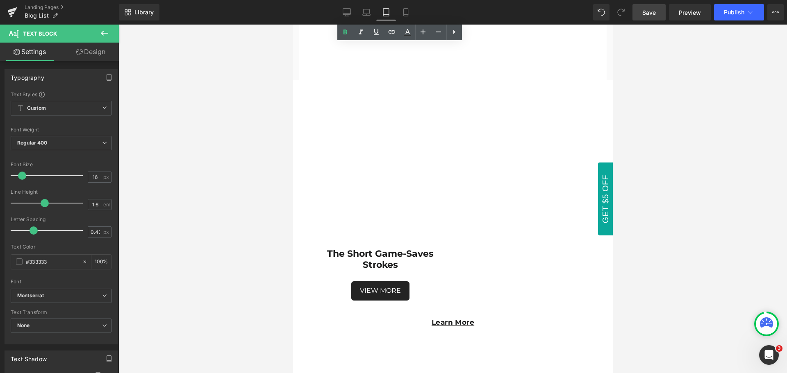
scroll to position [4301, 0]
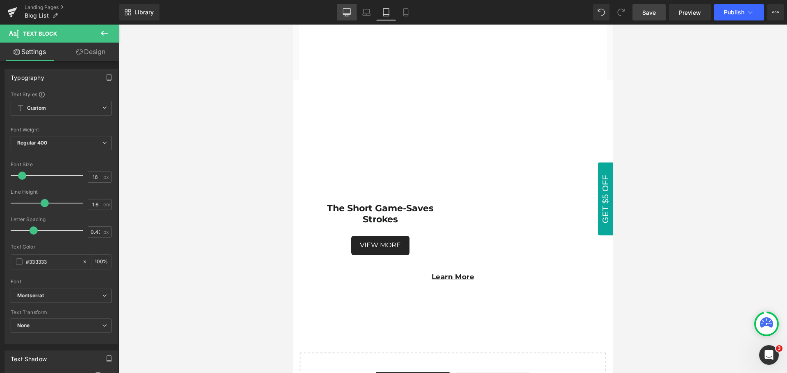
click at [349, 13] on icon at bounding box center [346, 12] width 8 height 8
type input "100"
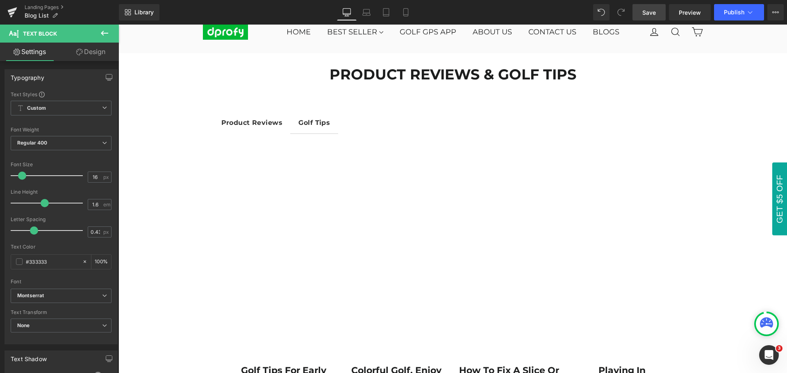
click at [104, 33] on icon at bounding box center [104, 33] width 7 height 5
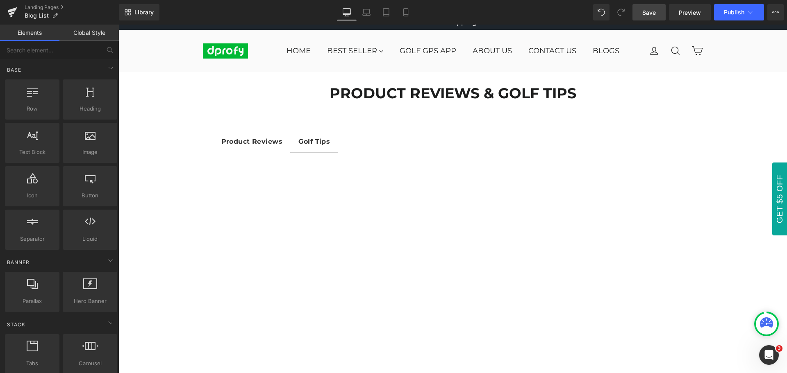
scroll to position [0, 0]
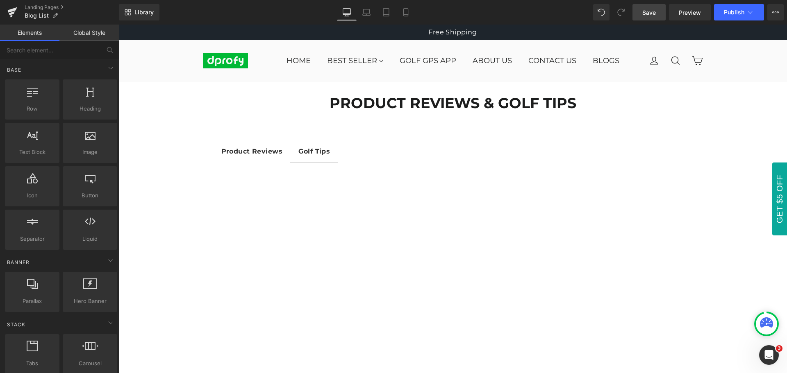
click at [653, 15] on span "Save" at bounding box center [649, 12] width 14 height 9
click at [384, 12] on icon at bounding box center [386, 12] width 8 height 8
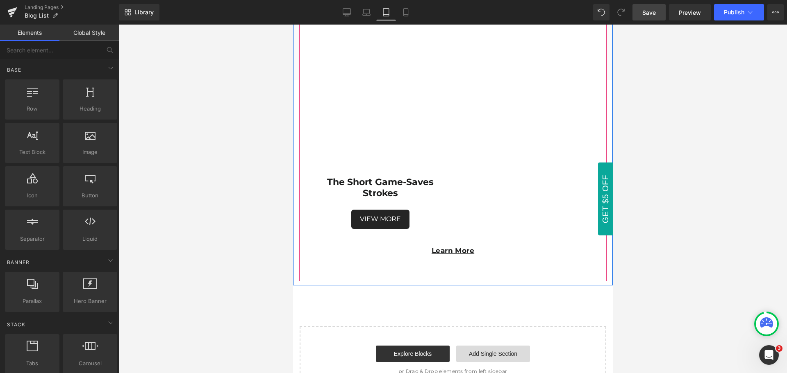
scroll to position [4342, 0]
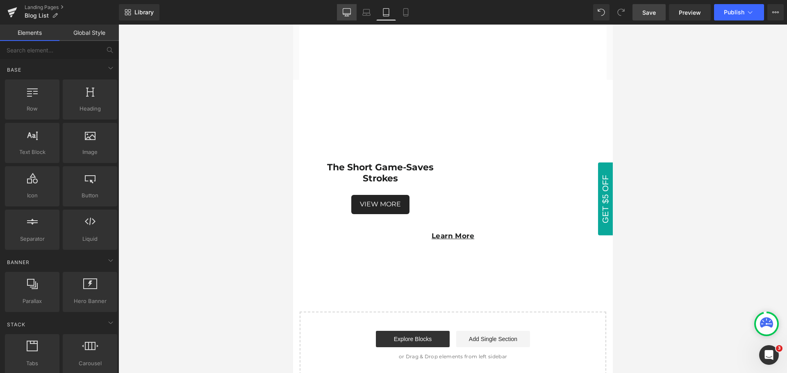
click at [345, 11] on icon at bounding box center [346, 12] width 8 height 8
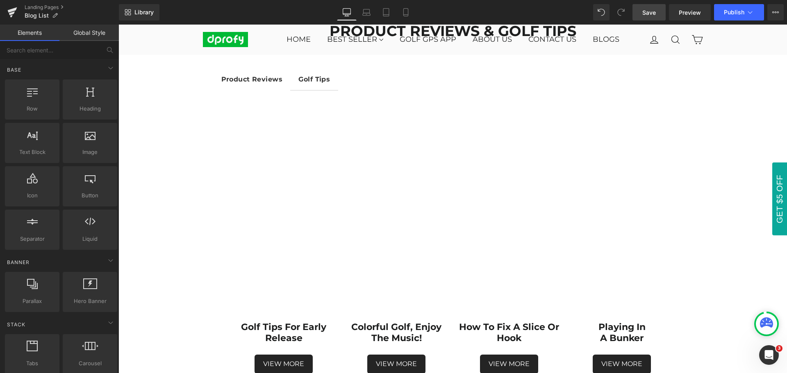
scroll to position [0, 0]
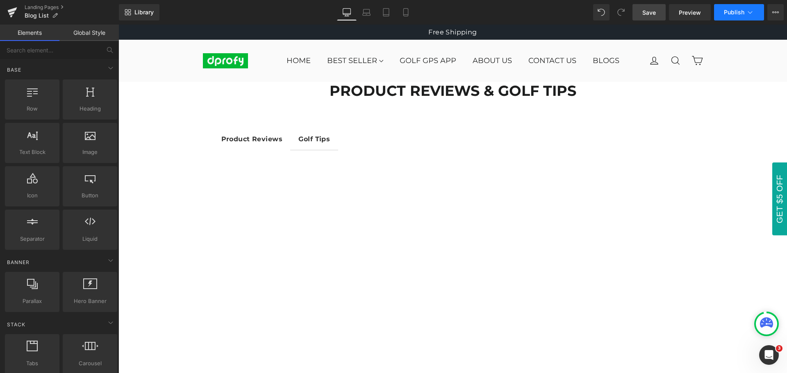
click at [739, 13] on span "Publish" at bounding box center [733, 12] width 20 height 7
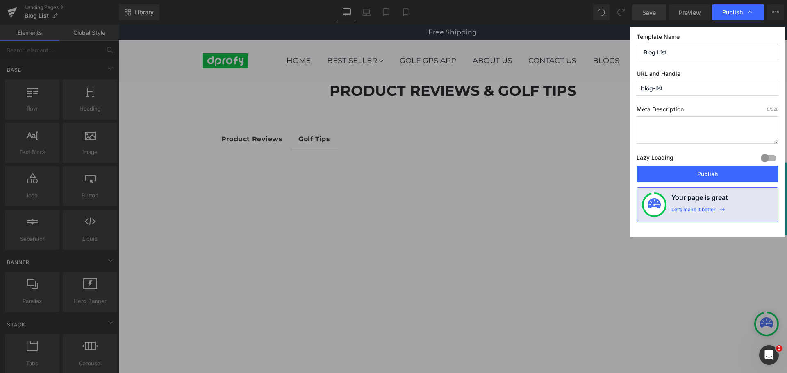
click at [739, 13] on span "Publish" at bounding box center [732, 12] width 20 height 7
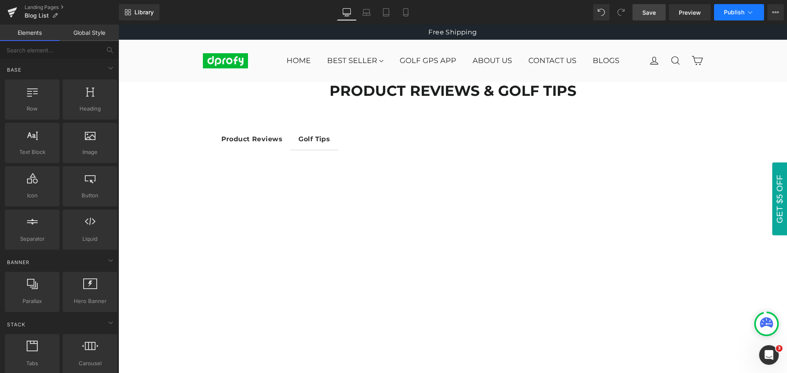
click at [737, 14] on span "Publish" at bounding box center [733, 12] width 20 height 7
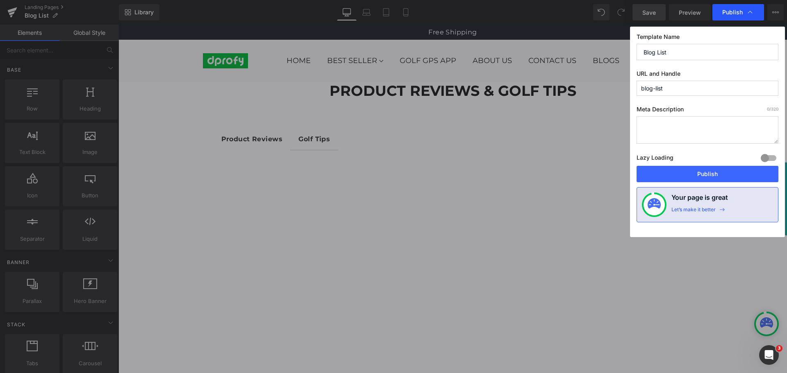
click at [740, 11] on span "Publish" at bounding box center [732, 12] width 20 height 7
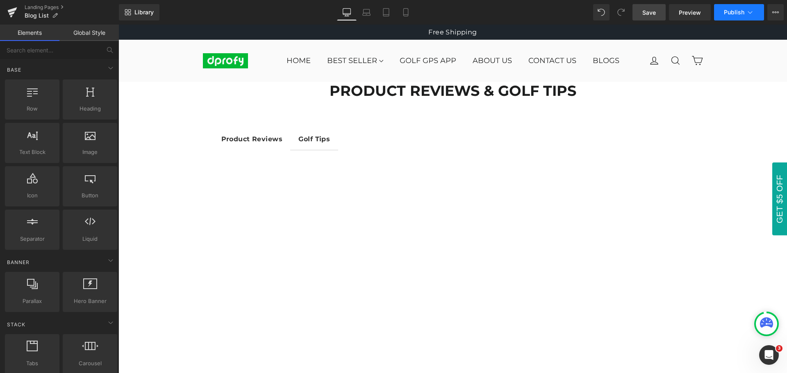
click at [739, 13] on span "Publish" at bounding box center [733, 12] width 20 height 7
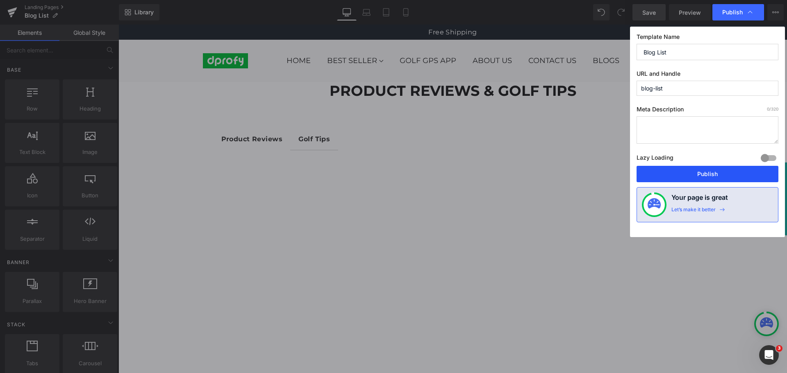
click at [711, 176] on button "Publish" at bounding box center [707, 174] width 142 height 16
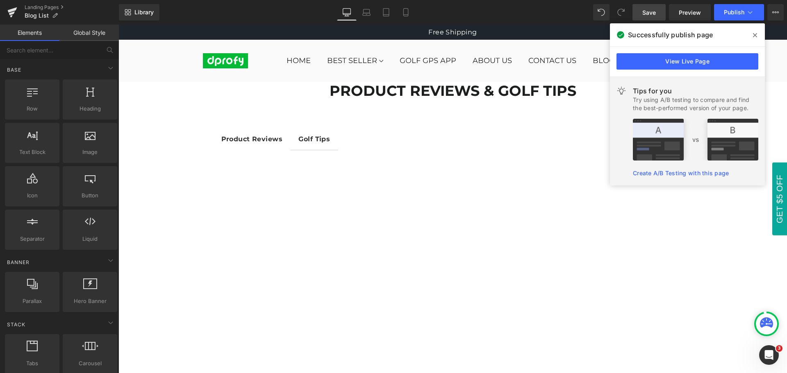
click at [755, 35] on icon at bounding box center [755, 35] width 4 height 4
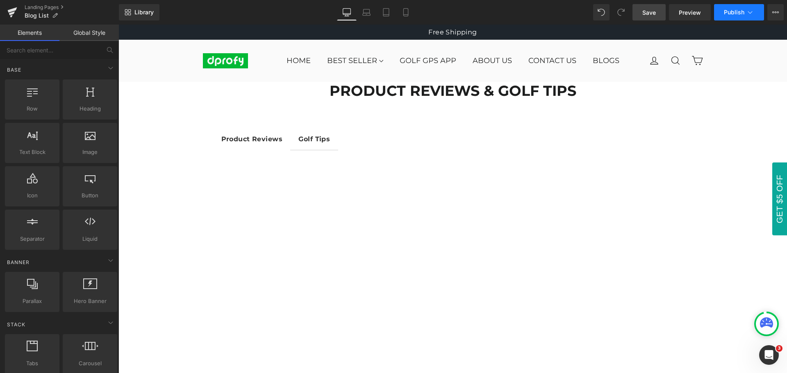
click at [737, 13] on span "Publish" at bounding box center [733, 12] width 20 height 7
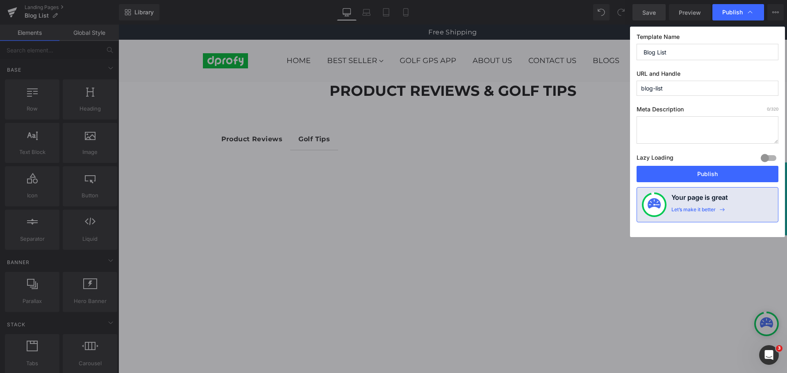
click at [737, 13] on span "Publish" at bounding box center [732, 12] width 20 height 7
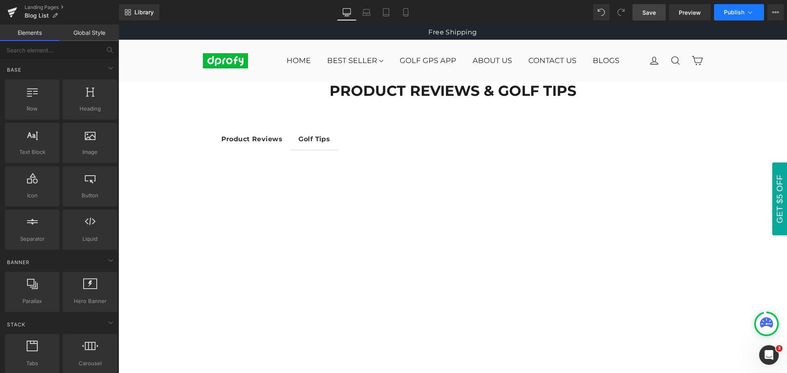
click at [737, 13] on span "Publish" at bounding box center [733, 12] width 20 height 7
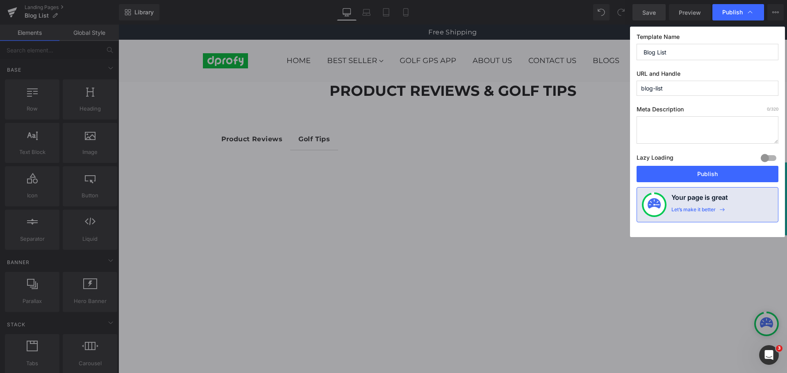
click at [737, 13] on span "Publish" at bounding box center [732, 12] width 20 height 7
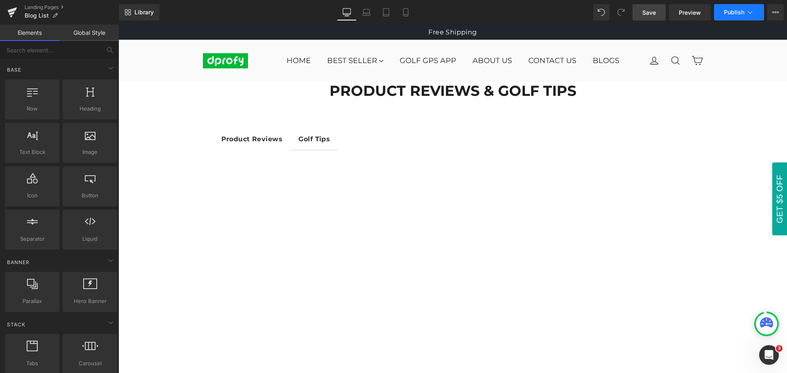
click at [737, 13] on span "Publish" at bounding box center [733, 12] width 20 height 7
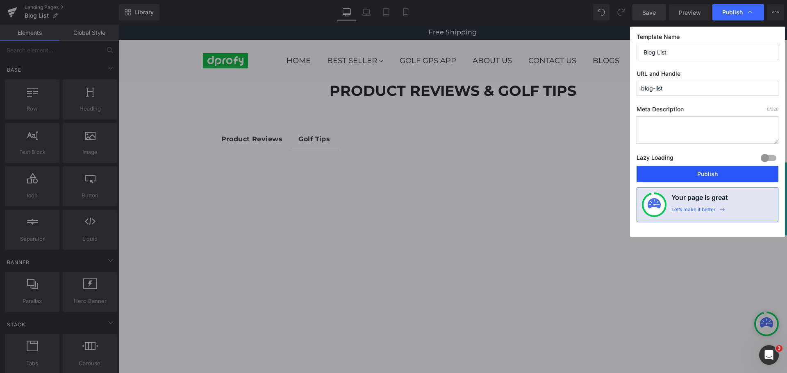
click at [710, 175] on button "Publish" at bounding box center [707, 174] width 142 height 16
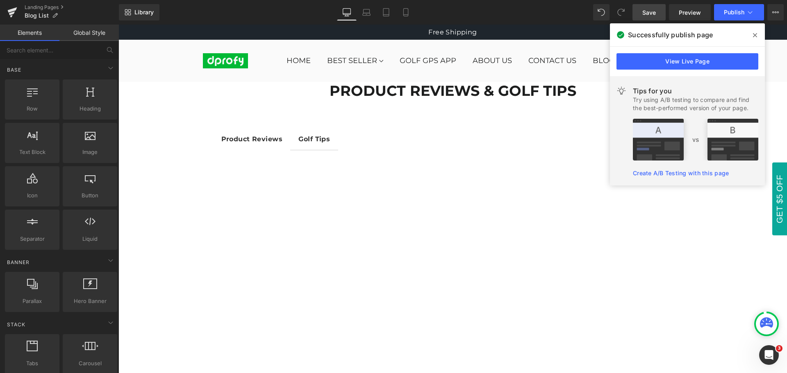
click at [754, 35] on icon at bounding box center [755, 35] width 4 height 4
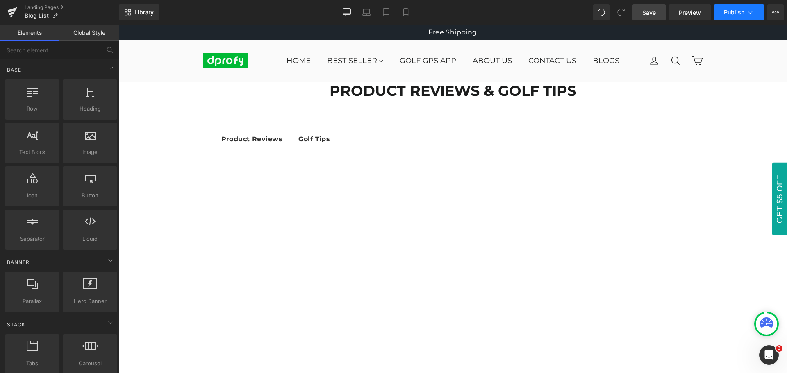
click at [738, 14] on span "Publish" at bounding box center [733, 12] width 20 height 7
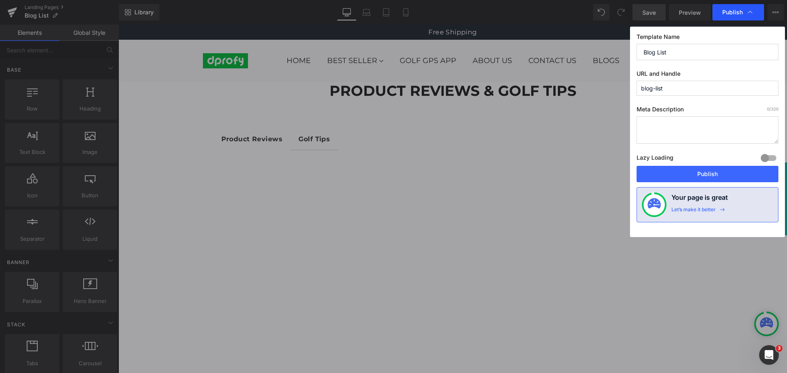
click at [737, 14] on span "Publish" at bounding box center [732, 12] width 20 height 7
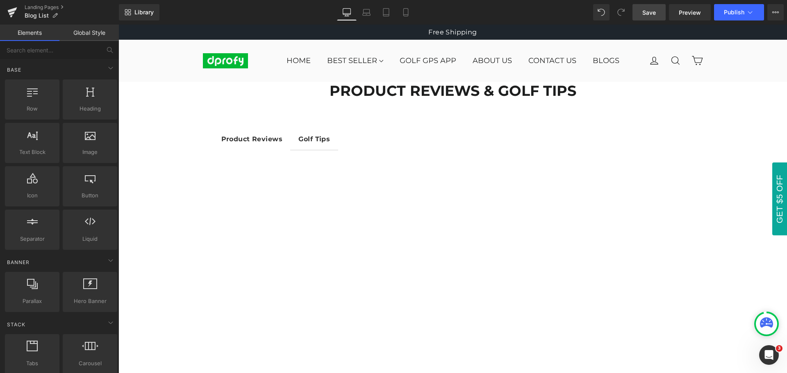
click at [737, 14] on span "Publish" at bounding box center [733, 12] width 20 height 7
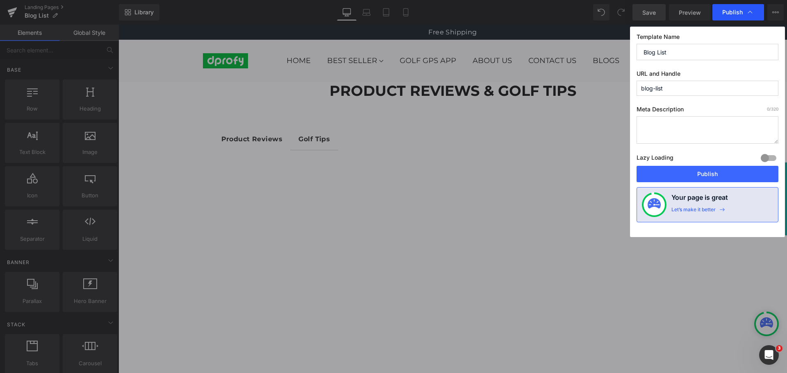
click at [737, 14] on span "Publish" at bounding box center [732, 12] width 20 height 7
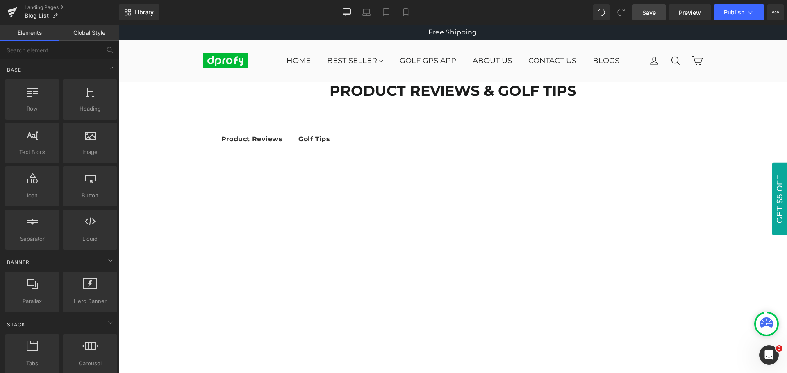
click at [737, 14] on span "Publish" at bounding box center [733, 12] width 20 height 7
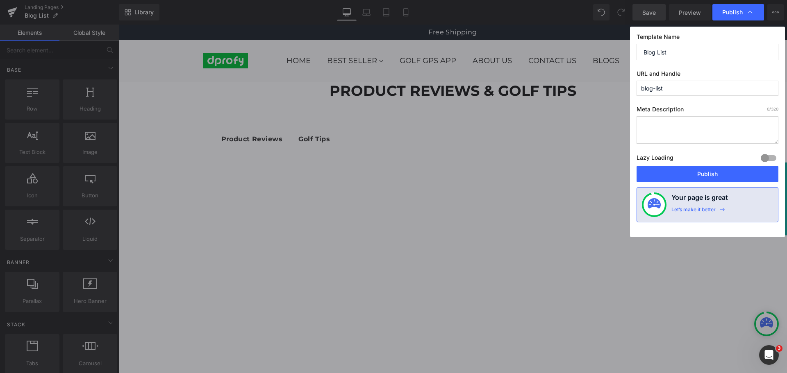
click at [737, 14] on span "Publish" at bounding box center [732, 12] width 20 height 7
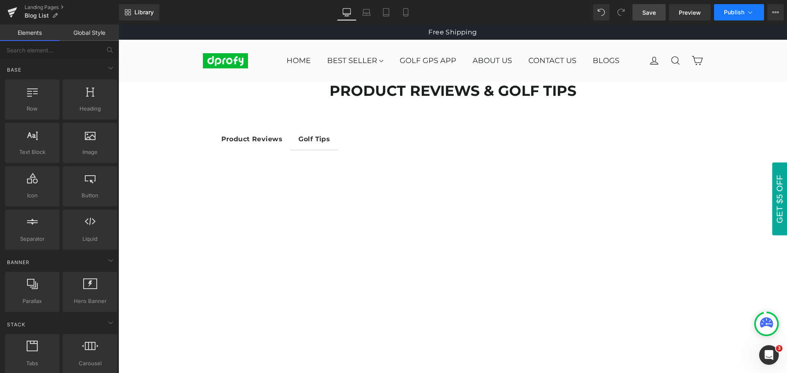
click at [737, 14] on span "Publish" at bounding box center [733, 12] width 20 height 7
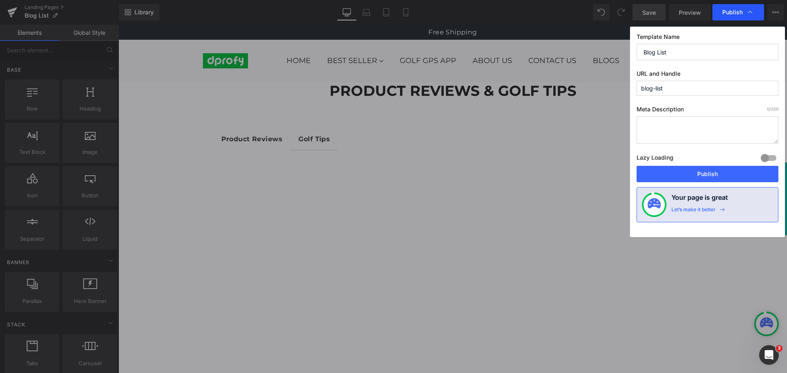
click at [737, 13] on span "Publish" at bounding box center [732, 12] width 20 height 7
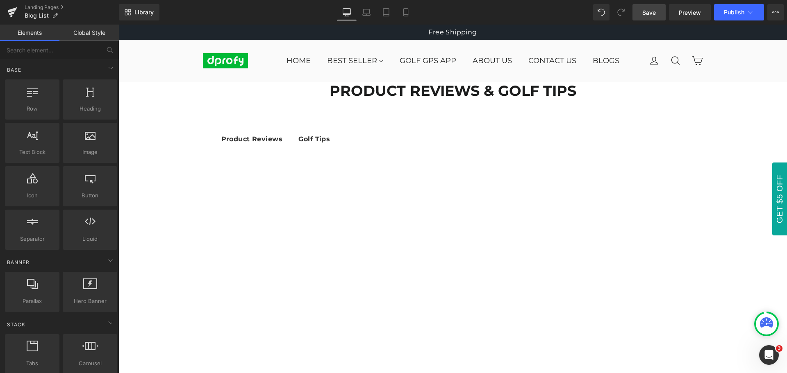
click at [737, 13] on span "Publish" at bounding box center [733, 12] width 20 height 7
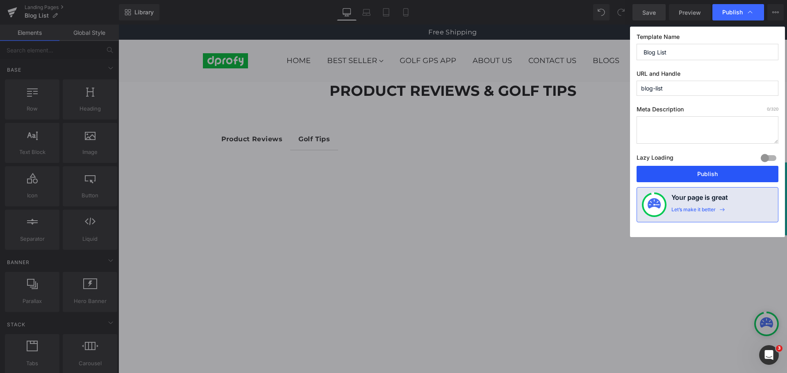
click at [716, 173] on button "Publish" at bounding box center [707, 174] width 142 height 16
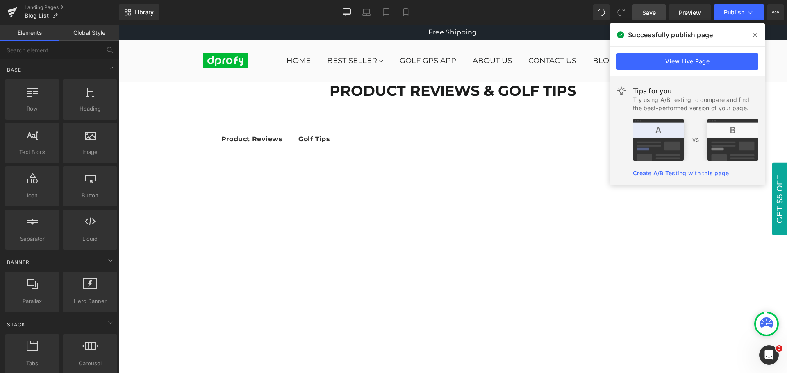
click at [755, 35] on icon at bounding box center [755, 35] width 4 height 4
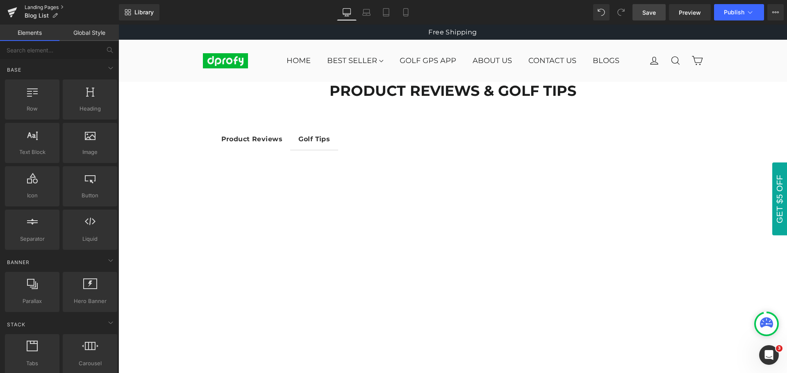
click at [34, 7] on link "Landing Pages" at bounding box center [72, 7] width 94 height 7
